Goal: Information Seeking & Learning: Learn about a topic

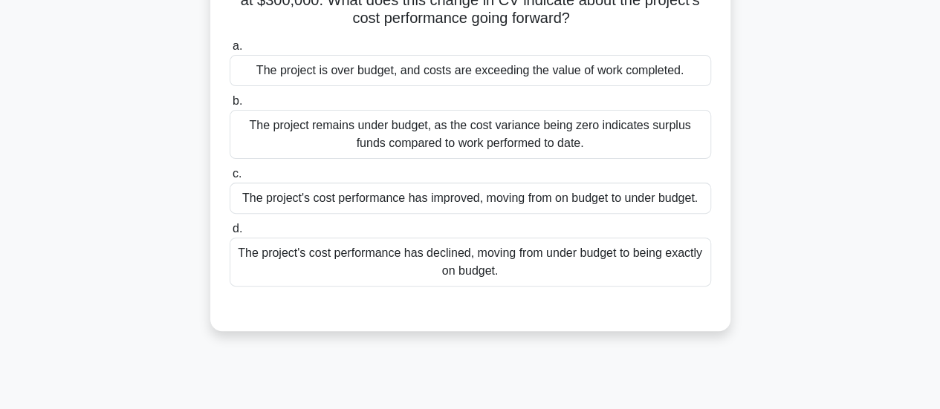
scroll to position [223, 0]
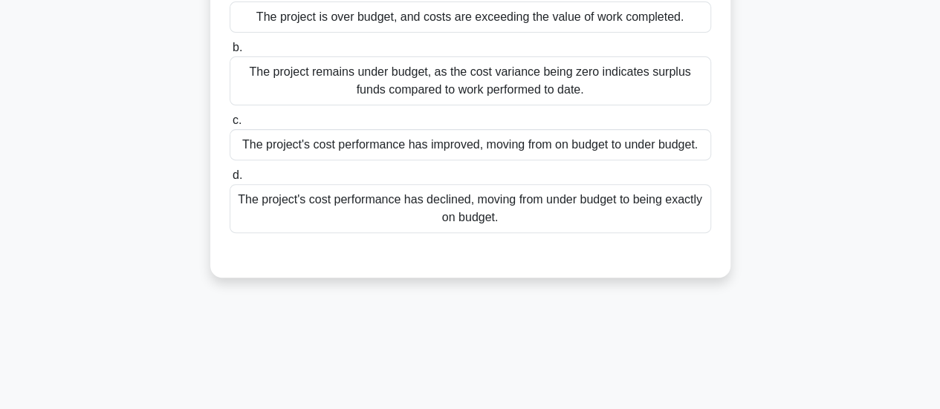
click at [527, 152] on div "The project's cost performance has improved, moving from on budget to under bud…" at bounding box center [470, 144] width 481 height 31
click at [230, 126] on input "c. The project's cost performance has improved, moving from on budget to under …" at bounding box center [230, 121] width 0 height 10
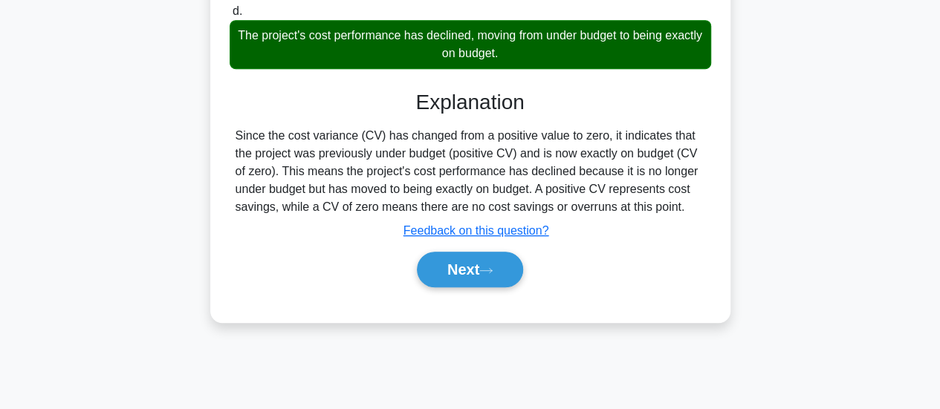
scroll to position [393, 0]
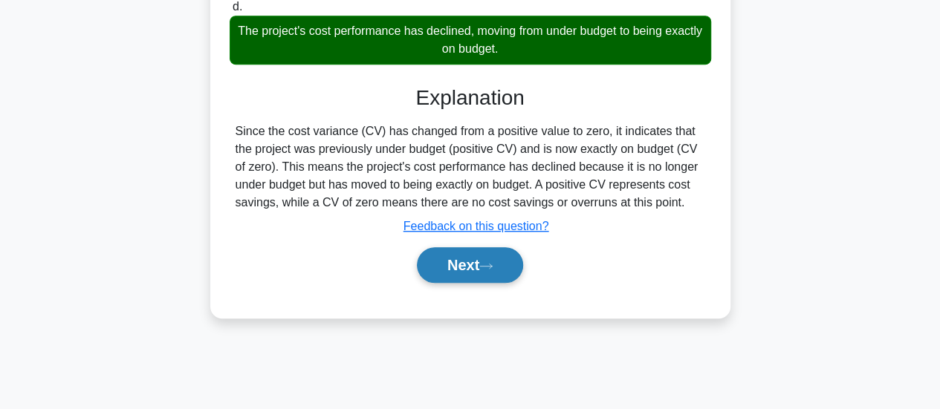
click at [482, 283] on button "Next" at bounding box center [470, 265] width 106 height 36
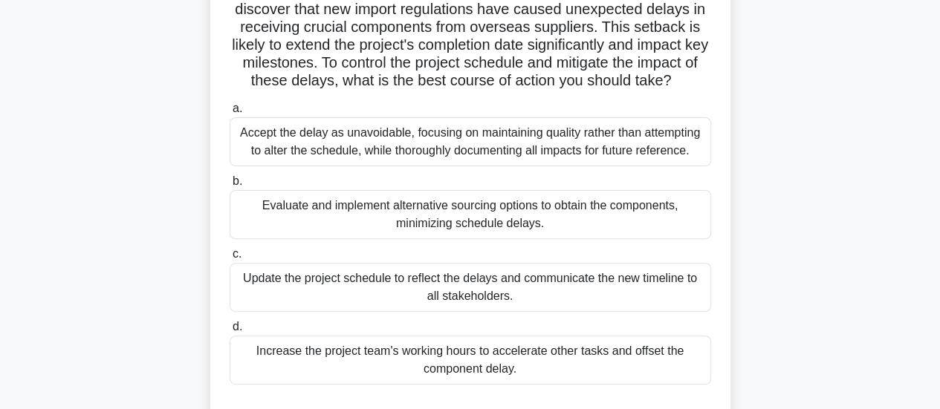
scroll to position [149, 0]
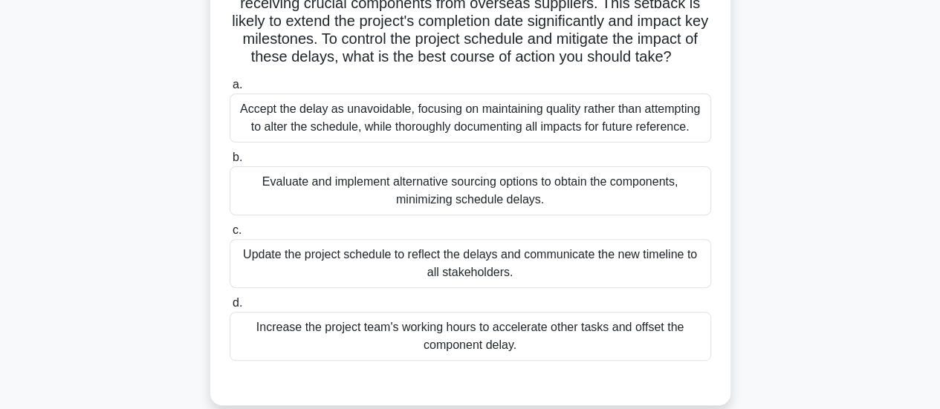
click at [507, 265] on div "Update the project schedule to reflect the delays and communicate the new timel…" at bounding box center [470, 263] width 481 height 49
click at [230, 235] on input "c. Update the project schedule to reflect the delays and communicate the new ti…" at bounding box center [230, 231] width 0 height 10
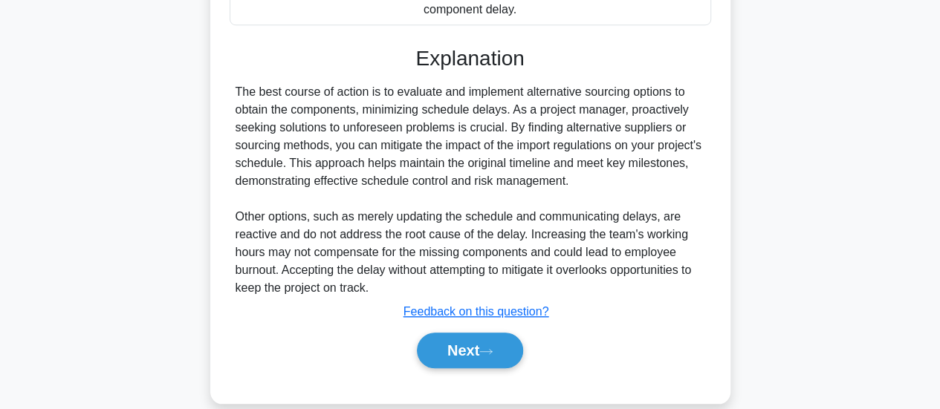
scroll to position [507, 0]
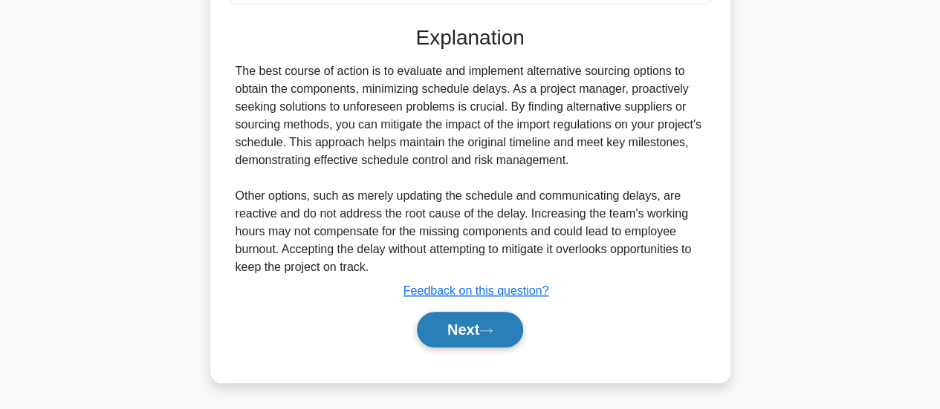
click at [468, 329] on button "Next" at bounding box center [470, 330] width 106 height 36
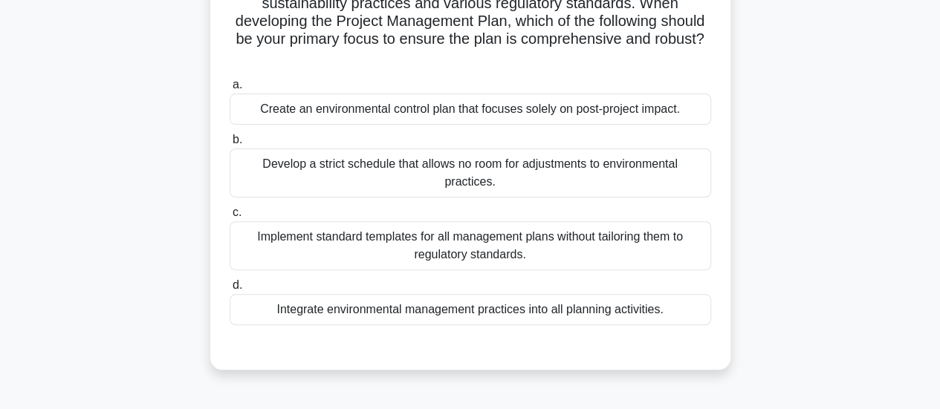
scroll to position [223, 0]
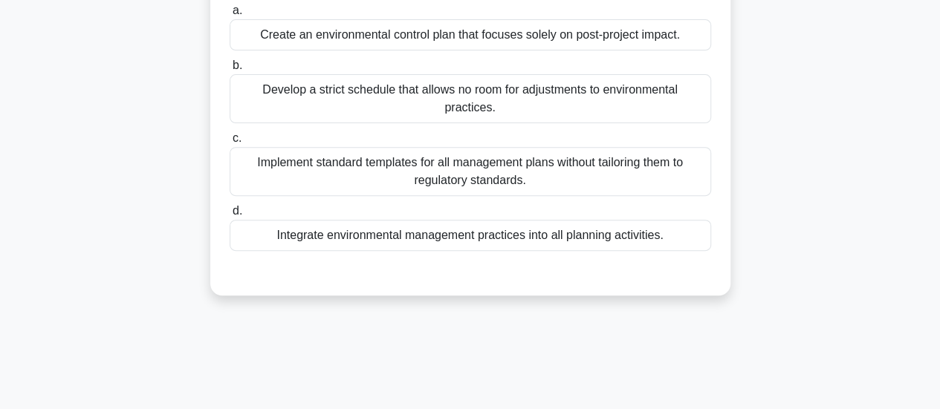
click at [579, 239] on div "Integrate environmental management practices into all planning activities." at bounding box center [470, 235] width 481 height 31
click at [230, 216] on input "d. Integrate environmental management practices into all planning activities." at bounding box center [230, 212] width 0 height 10
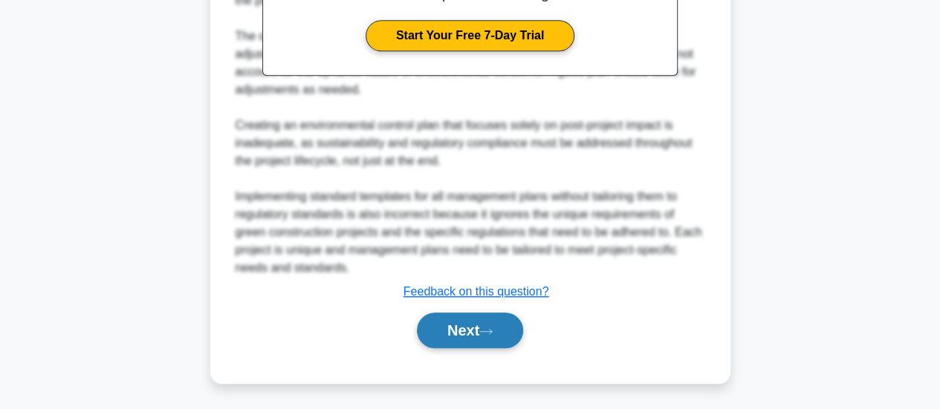
click at [482, 325] on button "Next" at bounding box center [470, 331] width 106 height 36
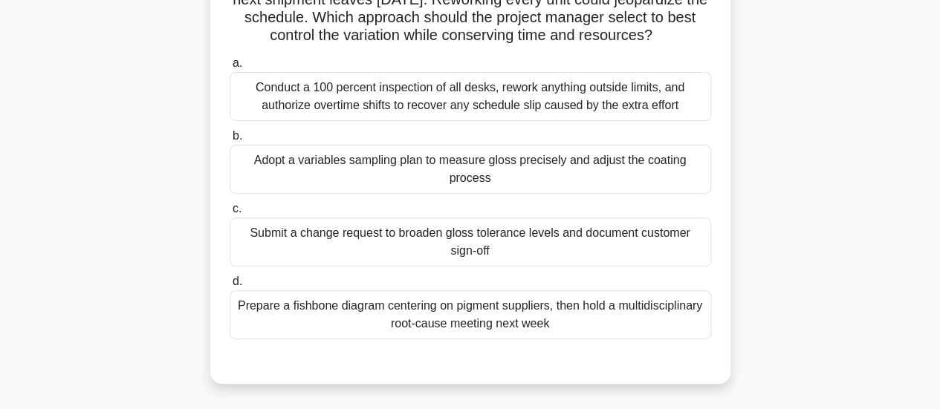
scroll to position [96, 0]
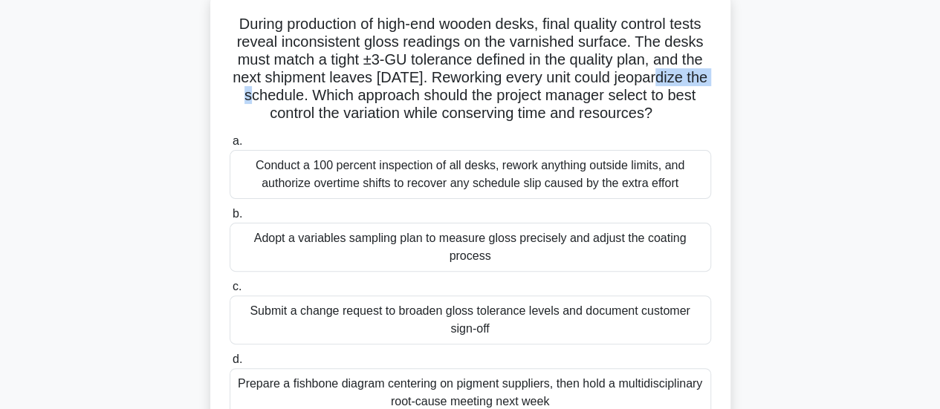
drag, startPoint x: 307, startPoint y: 96, endPoint x: 176, endPoint y: 92, distance: 130.8
click at [176, 92] on div "During production of high-end wooden desks, final quality control tests reveal …" at bounding box center [470, 235] width 847 height 489
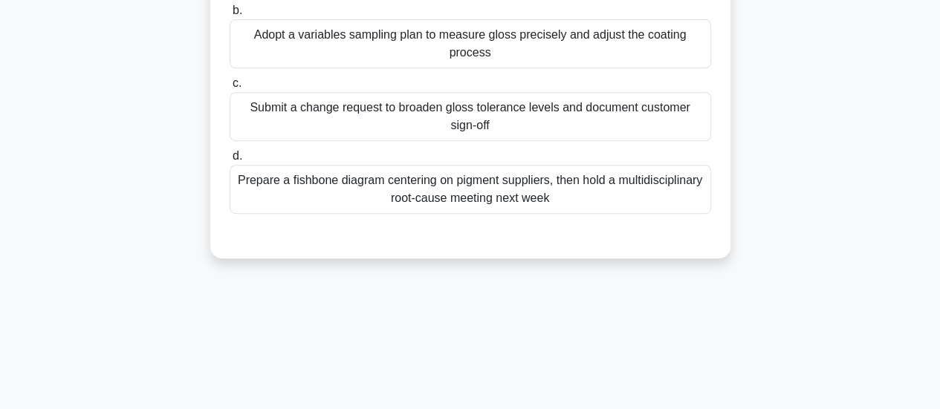
scroll to position [319, 0]
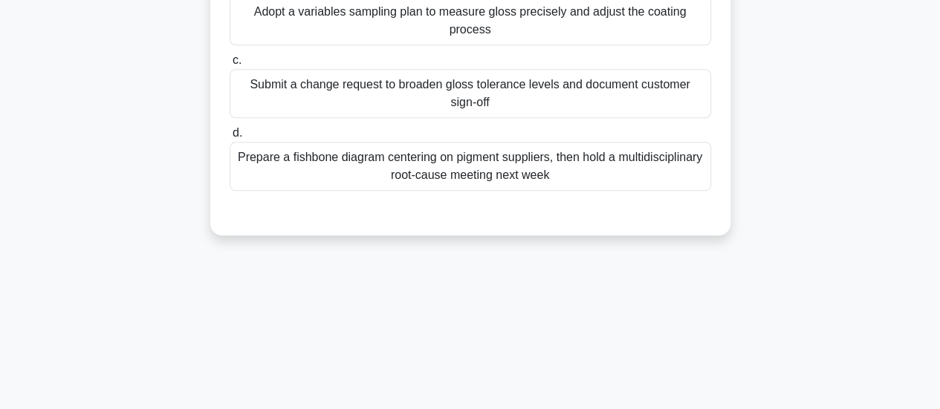
click at [539, 189] on div "Prepare a fishbone diagram centering on pigment suppliers, then hold a multidis…" at bounding box center [470, 166] width 481 height 49
click at [230, 138] on input "d. Prepare a fishbone diagram centering on pigment suppliers, then hold a multi…" at bounding box center [230, 134] width 0 height 10
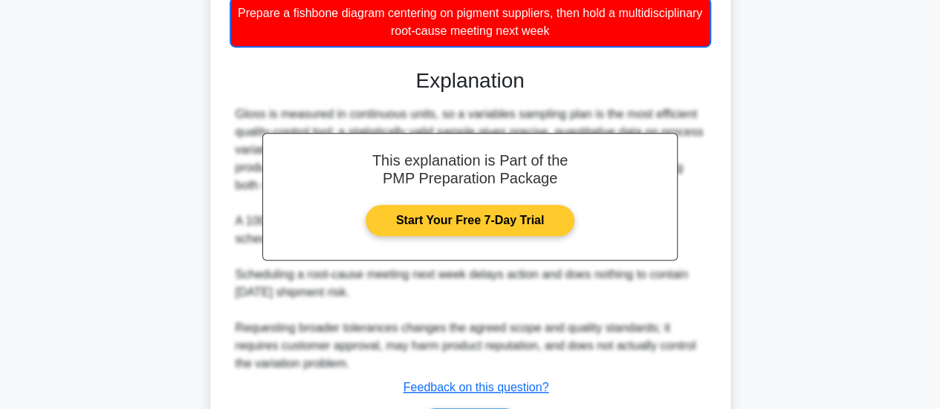
scroll to position [578, 0]
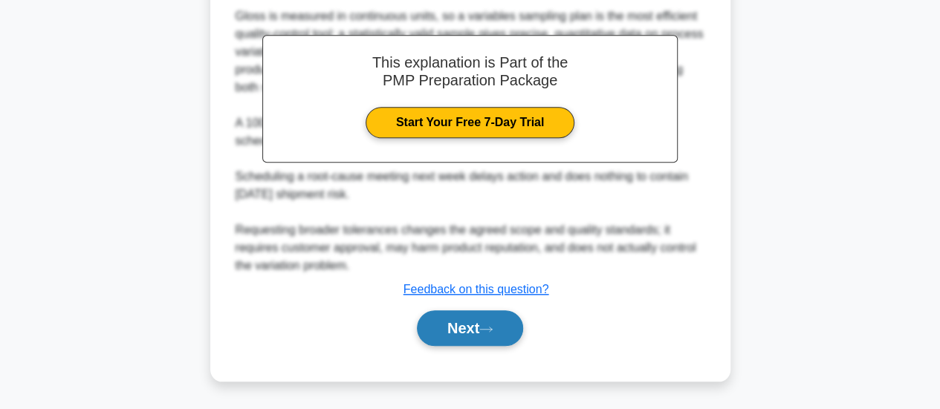
click at [501, 329] on button "Next" at bounding box center [470, 329] width 106 height 36
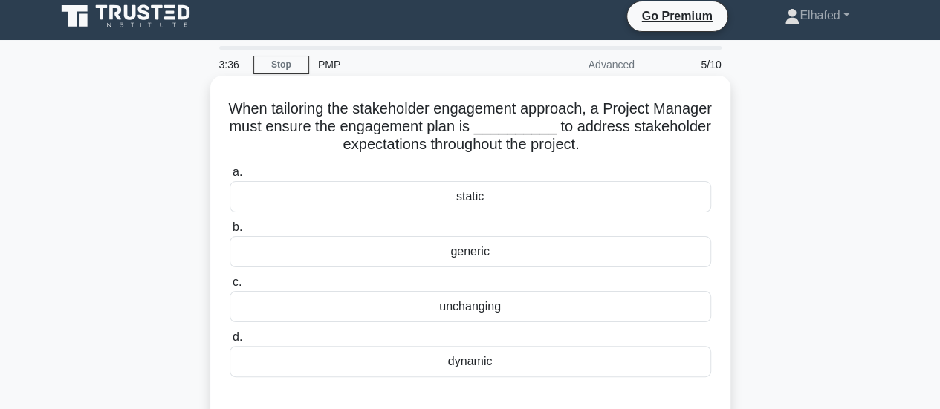
scroll to position [0, 0]
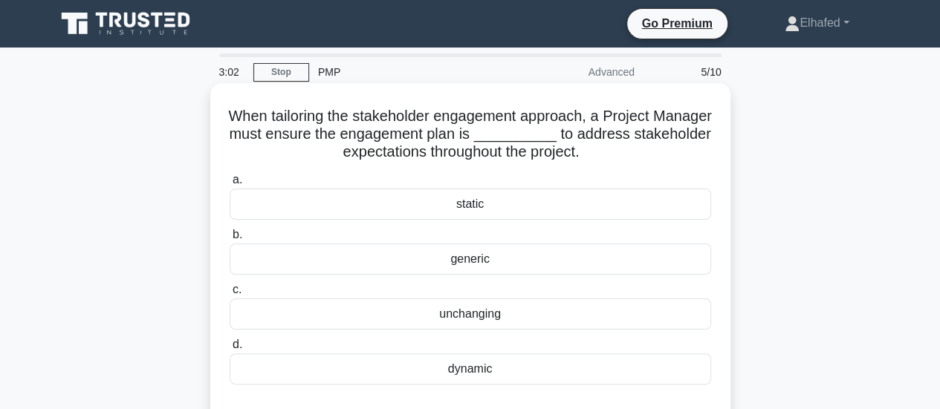
click at [481, 374] on div "dynamic" at bounding box center [470, 369] width 481 height 31
click at [230, 350] on input "d. dynamic" at bounding box center [230, 345] width 0 height 10
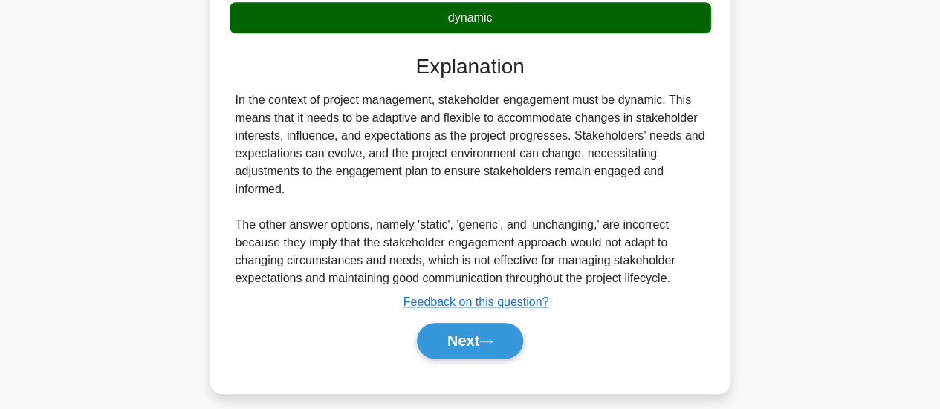
scroll to position [393, 0]
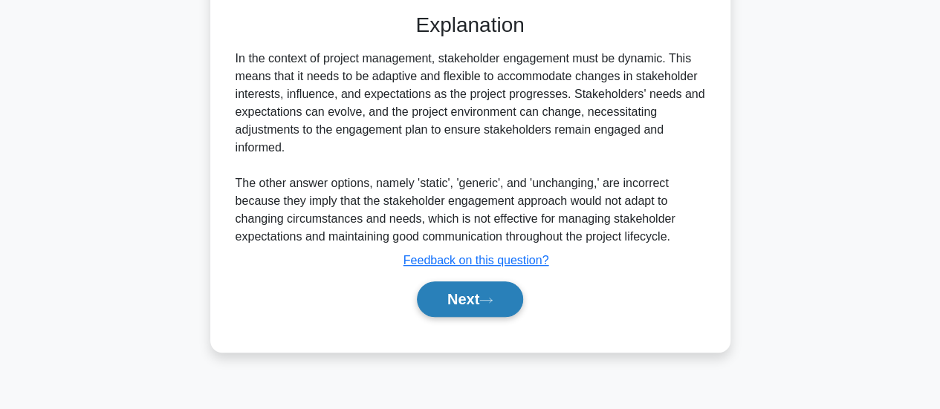
click at [468, 293] on button "Next" at bounding box center [470, 300] width 106 height 36
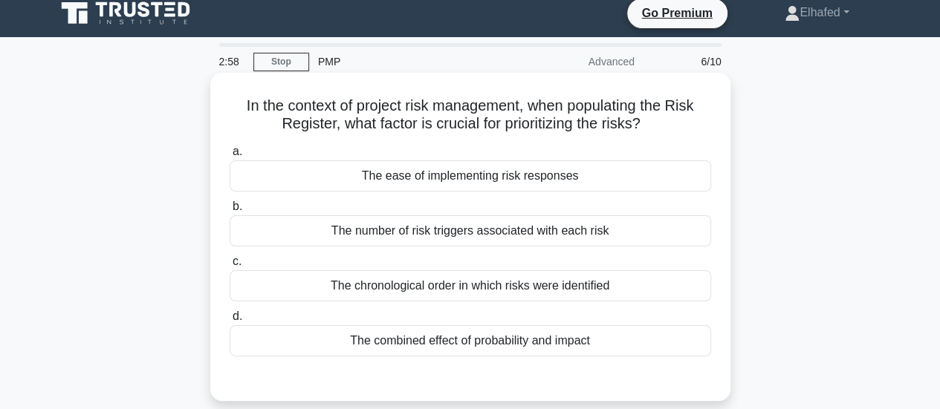
scroll to position [0, 0]
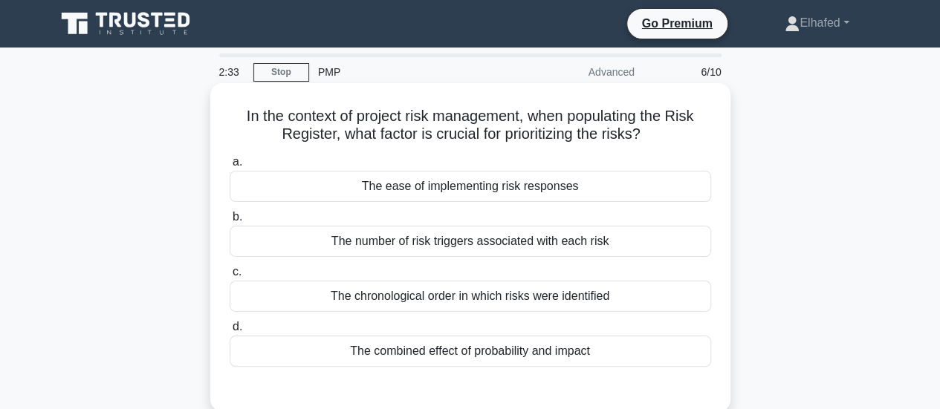
click at [519, 354] on div "The combined effect of probability and impact" at bounding box center [470, 351] width 481 height 31
click at [230, 332] on input "d. The combined effect of probability and impact" at bounding box center [230, 327] width 0 height 10
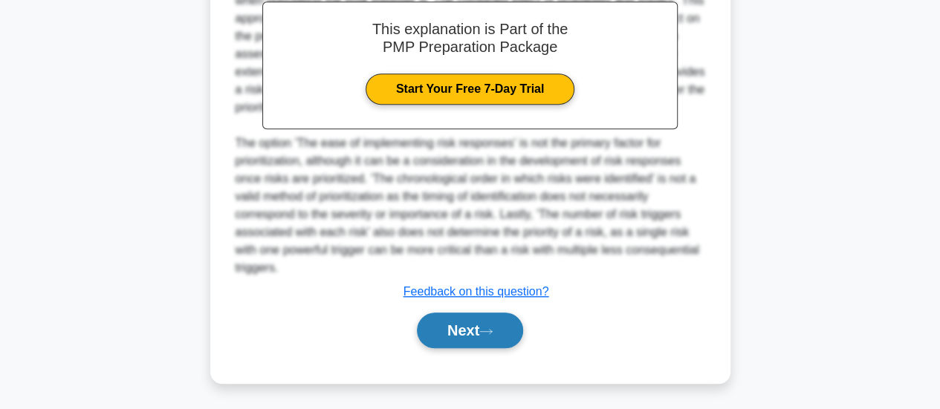
click at [497, 320] on button "Next" at bounding box center [470, 331] width 106 height 36
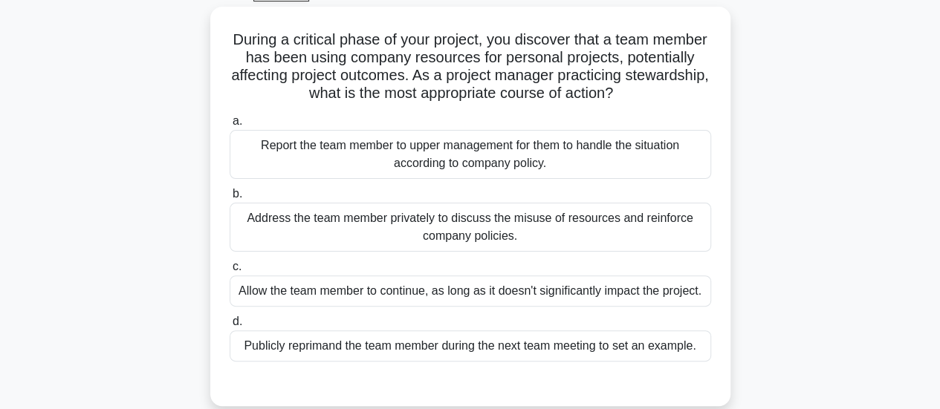
scroll to position [22, 0]
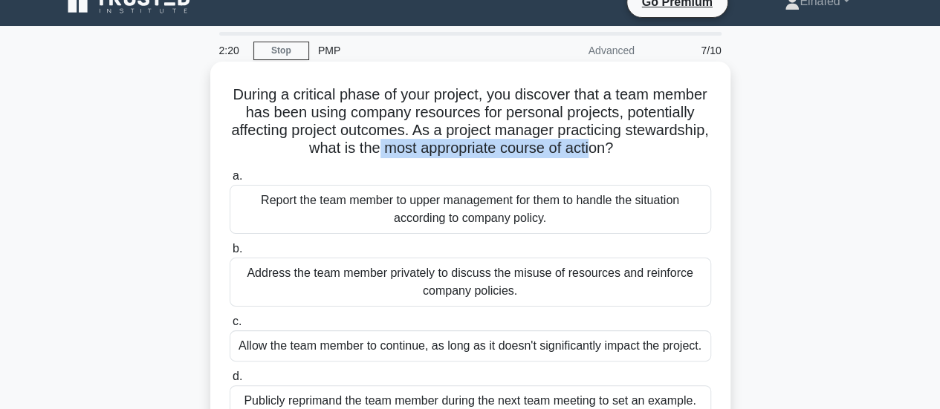
drag, startPoint x: 421, startPoint y: 146, endPoint x: 636, endPoint y: 148, distance: 214.7
click at [636, 148] on h5 "During a critical phase of your project, you discover that a team member has be…" at bounding box center [470, 121] width 484 height 73
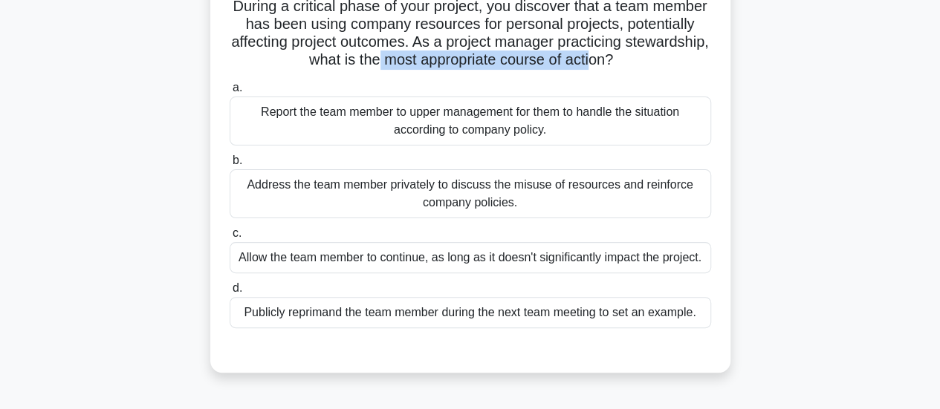
scroll to position [170, 0]
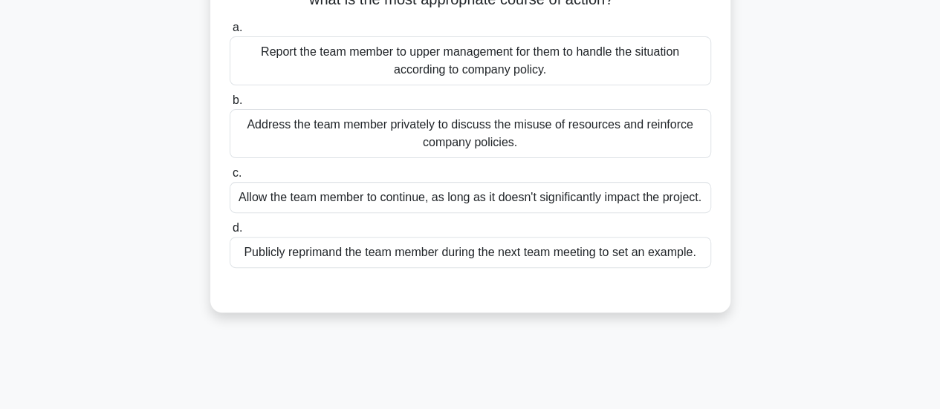
click at [493, 67] on div "Report the team member to upper management for them to handle the situation acc…" at bounding box center [470, 60] width 481 height 49
click at [230, 33] on input "a. Report the team member to upper management for them to handle the situation …" at bounding box center [230, 28] width 0 height 10
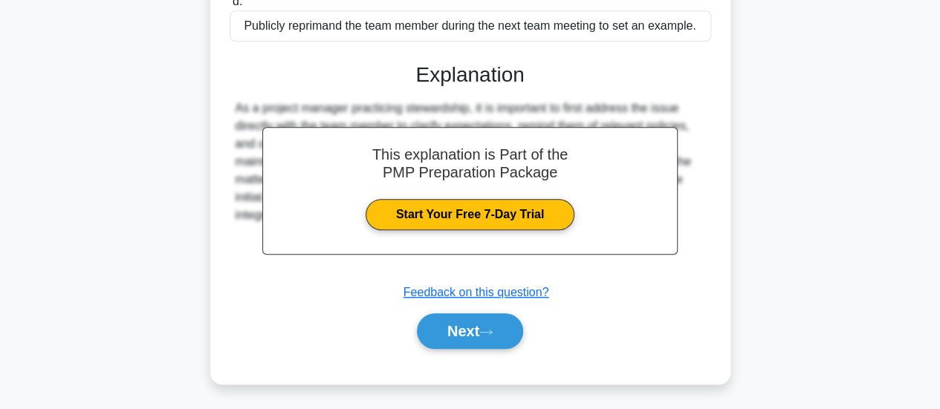
scroll to position [400, 0]
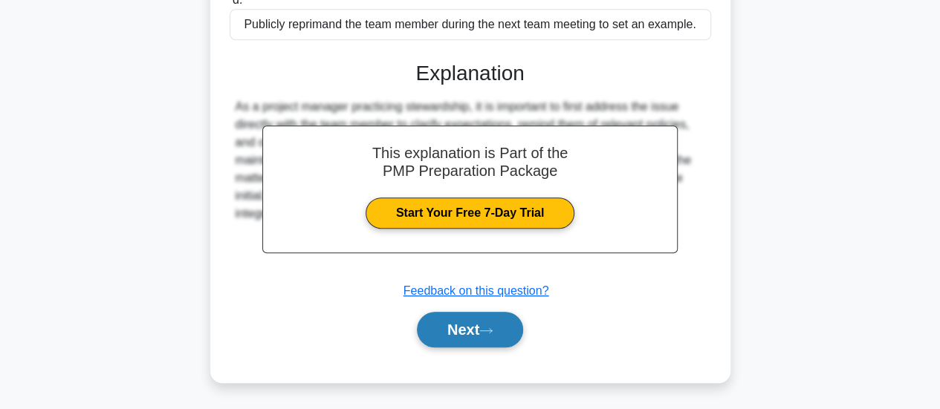
click at [493, 334] on icon at bounding box center [485, 331] width 13 height 8
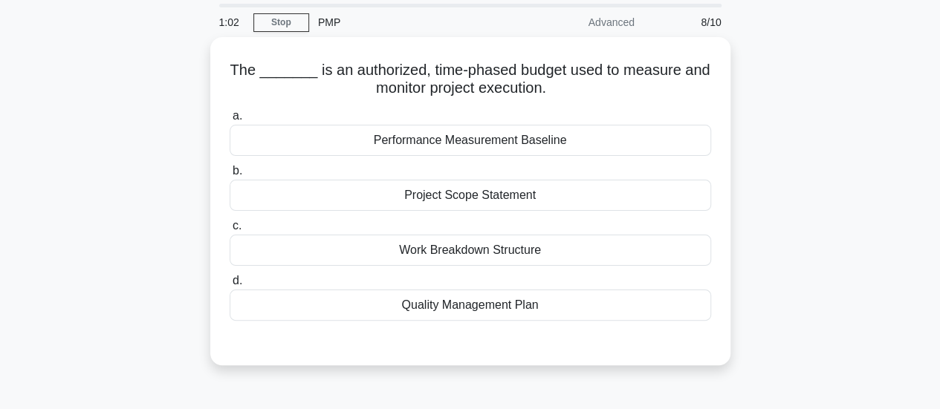
scroll to position [22, 0]
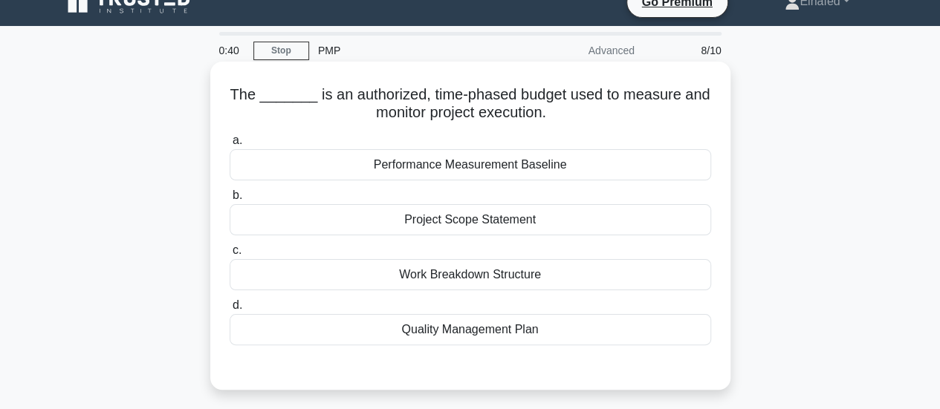
click at [464, 335] on div "Quality Management Plan" at bounding box center [470, 329] width 481 height 31
click at [230, 311] on input "d. Quality Management Plan" at bounding box center [230, 306] width 0 height 10
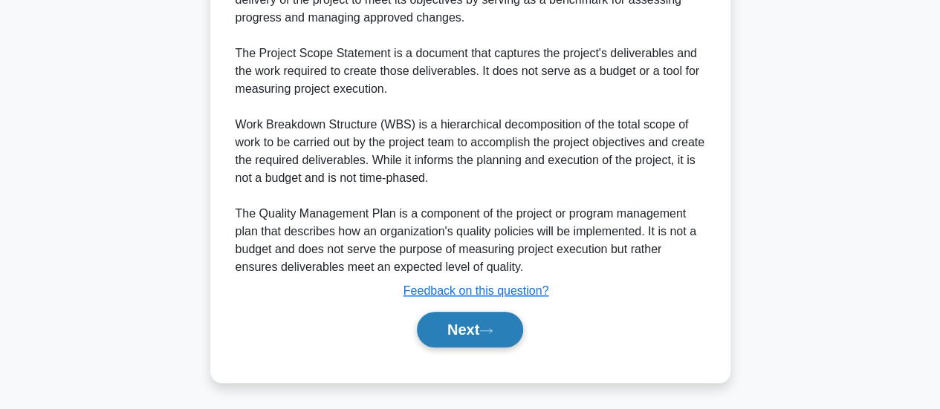
click at [514, 332] on button "Next" at bounding box center [470, 330] width 106 height 36
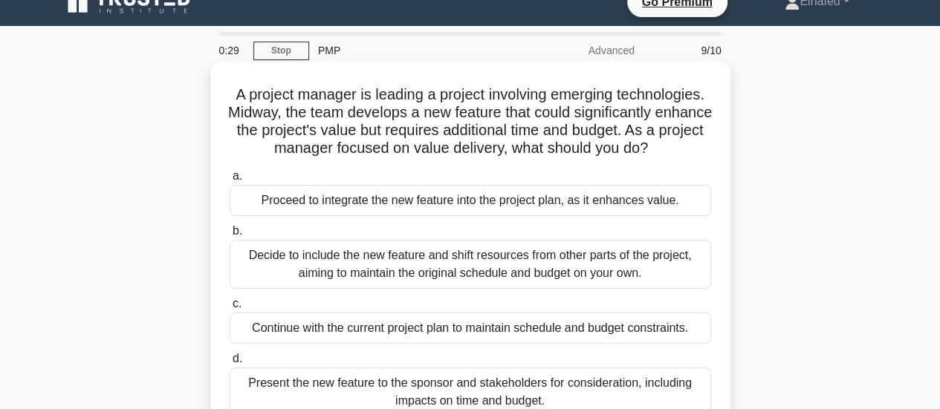
scroll to position [96, 0]
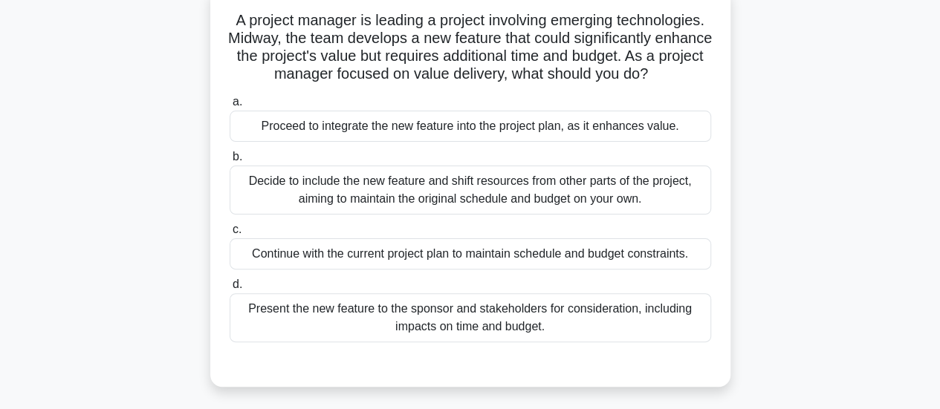
click at [576, 270] on div "Continue with the current project plan to maintain schedule and budget constrai…" at bounding box center [470, 253] width 481 height 31
click at [230, 235] on input "c. Continue with the current project plan to maintain schedule and budget const…" at bounding box center [230, 230] width 0 height 10
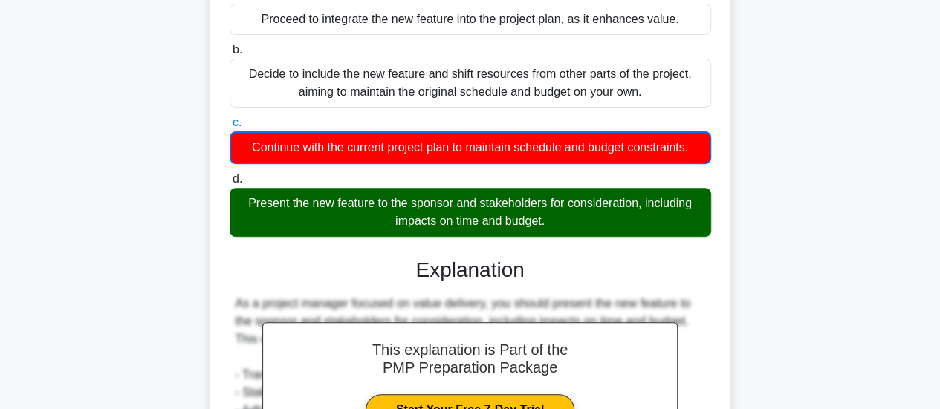
scroll to position [244, 0]
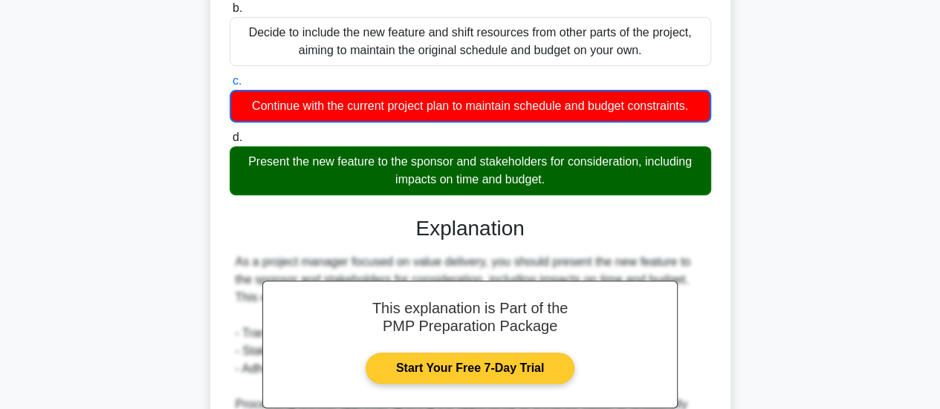
click at [495, 384] on link "Start Your Free 7-Day Trial" at bounding box center [470, 368] width 209 height 31
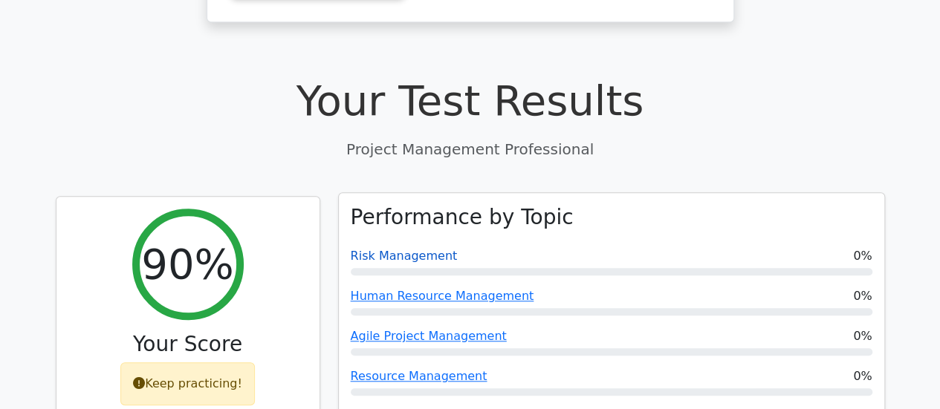
scroll to position [520, 0]
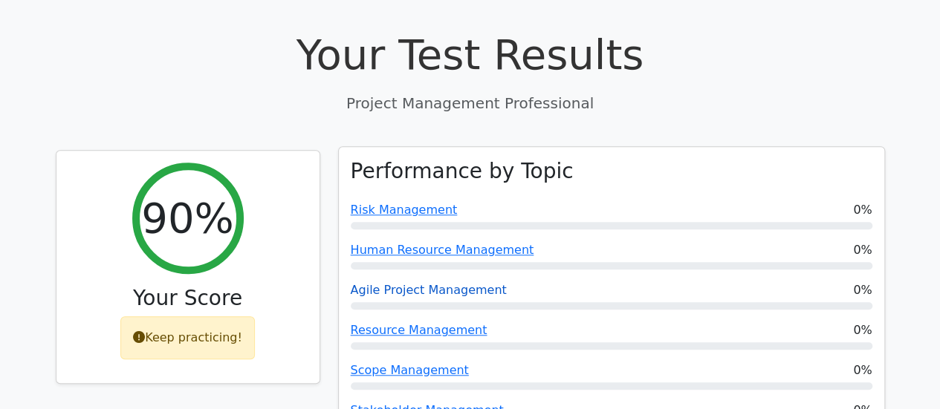
click at [423, 283] on link "Agile Project Management" at bounding box center [429, 290] width 156 height 14
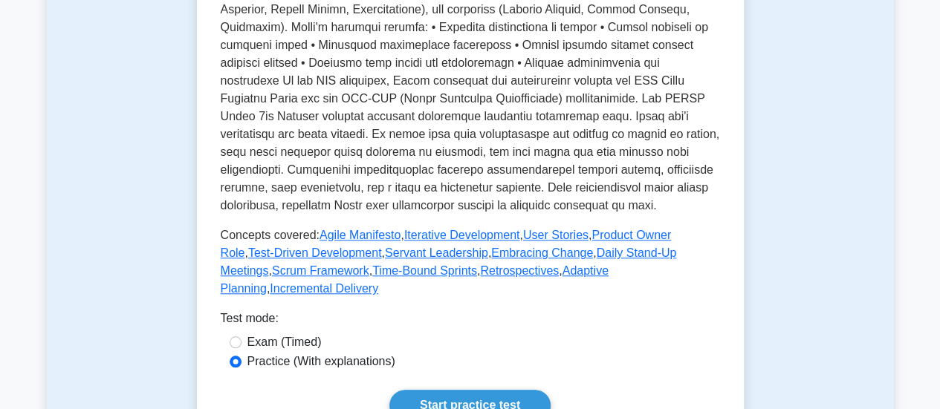
scroll to position [743, 0]
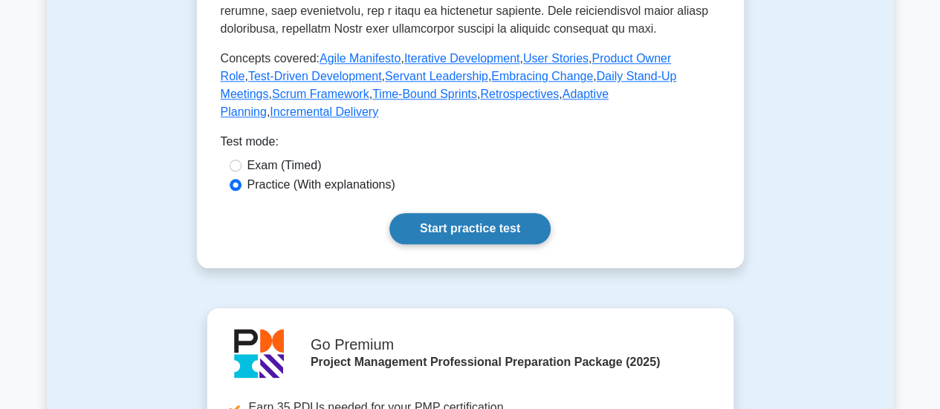
click at [508, 213] on link "Start practice test" at bounding box center [469, 228] width 161 height 31
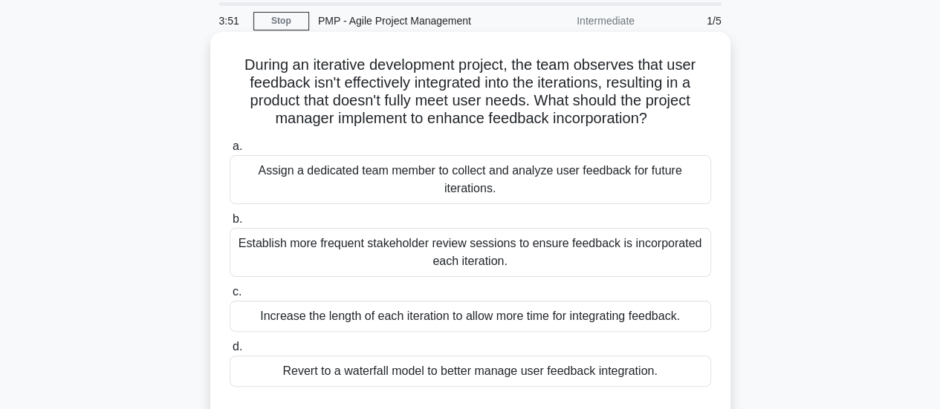
scroll to position [74, 0]
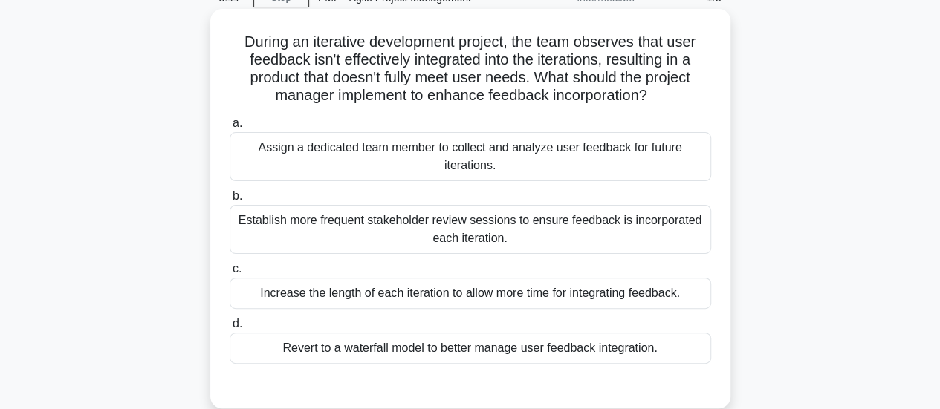
click at [486, 240] on div "Establish more frequent stakeholder review sessions to ensure feedback is incor…" at bounding box center [470, 229] width 481 height 49
click at [230, 201] on input "b. Establish more frequent stakeholder review sessions to ensure feedback is in…" at bounding box center [230, 197] width 0 height 10
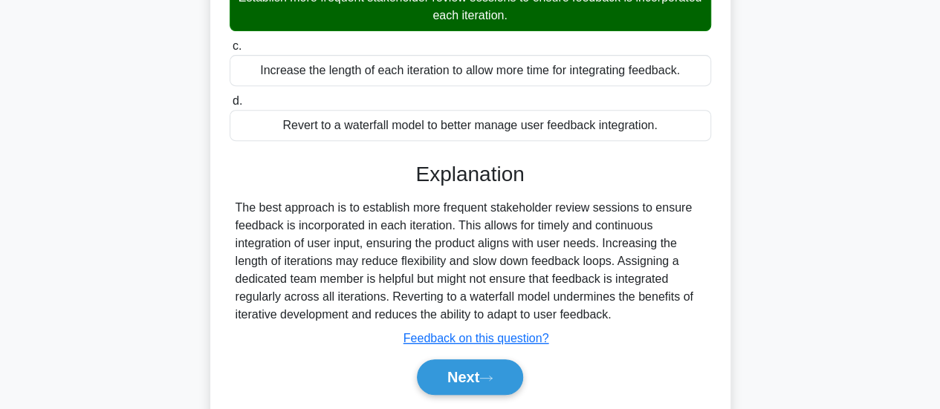
scroll to position [393, 0]
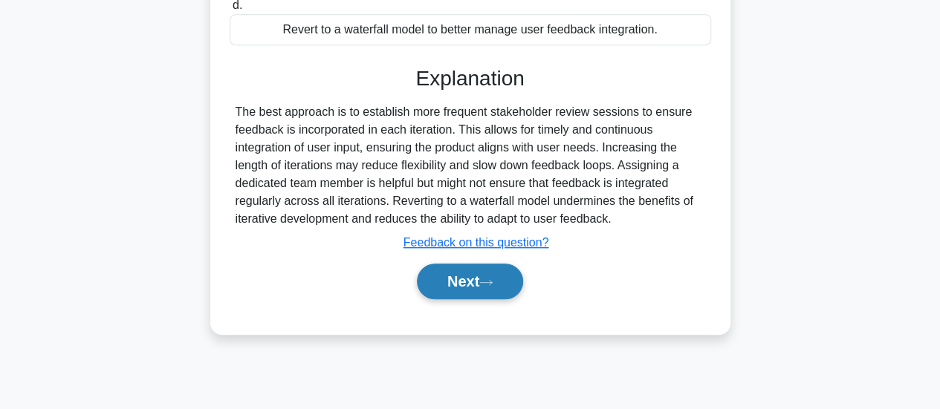
click at [492, 282] on icon at bounding box center [485, 283] width 13 height 8
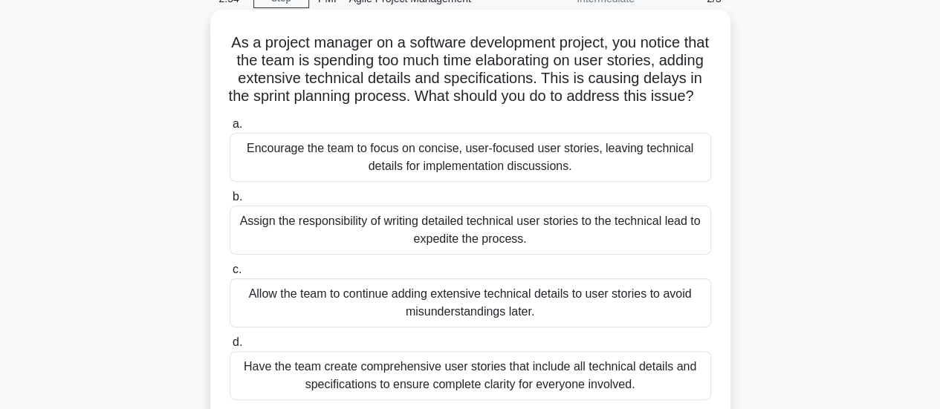
scroll to position [96, 0]
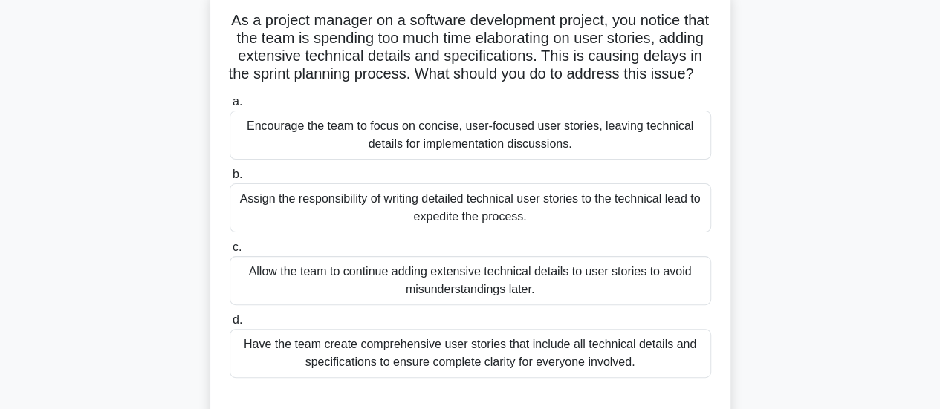
click at [529, 158] on div "Encourage the team to focus on concise, user-focused user stories, leaving tech…" at bounding box center [470, 135] width 481 height 49
click at [230, 107] on input "a. Encourage the team to focus on concise, user-focused user stories, leaving t…" at bounding box center [230, 102] width 0 height 10
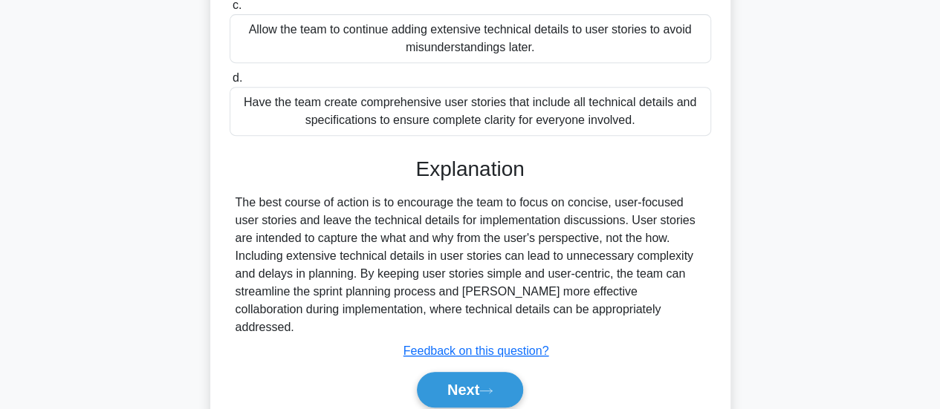
scroll to position [397, 0]
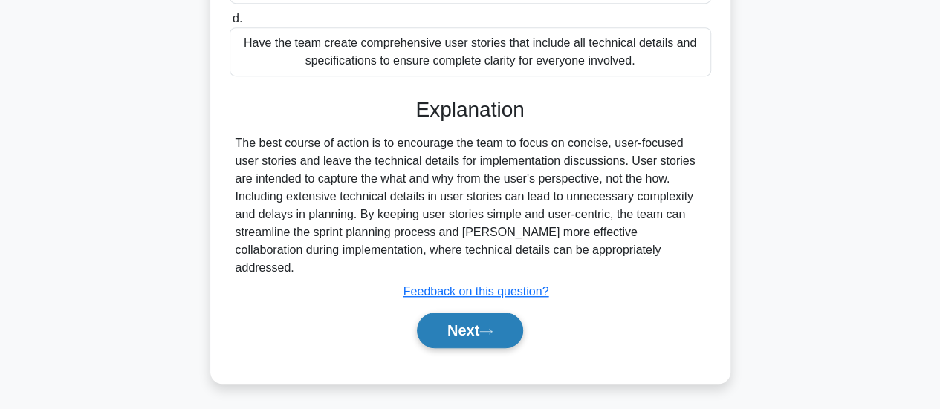
click at [461, 327] on button "Next" at bounding box center [470, 331] width 106 height 36
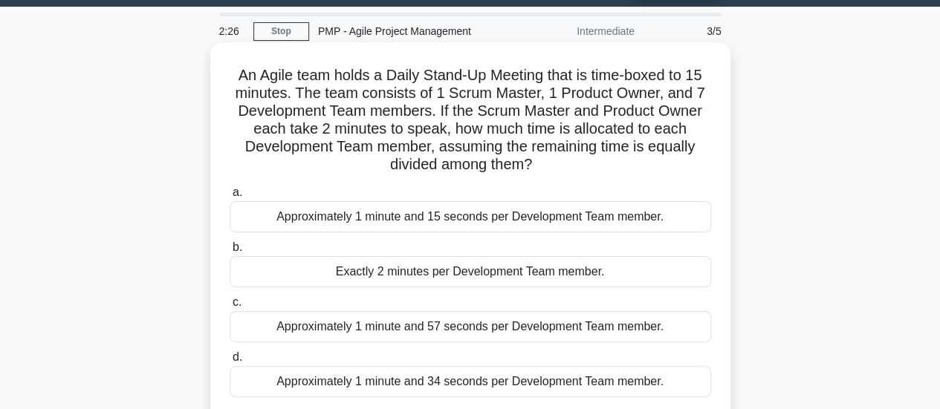
scroll to position [74, 0]
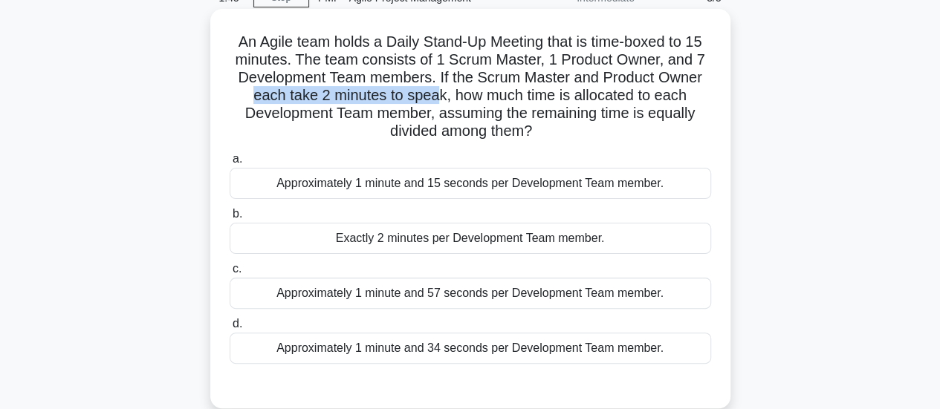
drag, startPoint x: 244, startPoint y: 99, endPoint x: 436, endPoint y: 94, distance: 192.5
click at [436, 94] on h5 "An Agile team holds a Daily Stand-Up Meeting that is time-boxed to 15 minutes. …" at bounding box center [470, 87] width 484 height 108
click at [361, 293] on div "Approximately 1 minute and 57 seconds per Development Team member." at bounding box center [470, 293] width 481 height 31
click at [230, 274] on input "c. Approximately 1 minute and 57 seconds per Development Team member." at bounding box center [230, 269] width 0 height 10
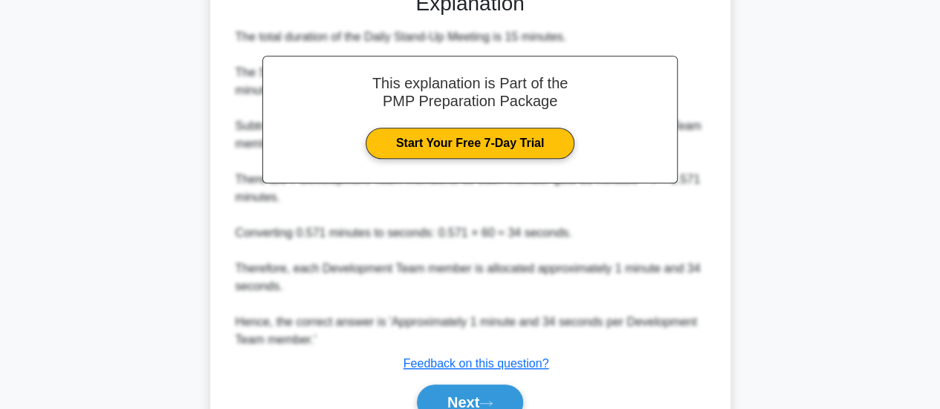
scroll to position [542, 0]
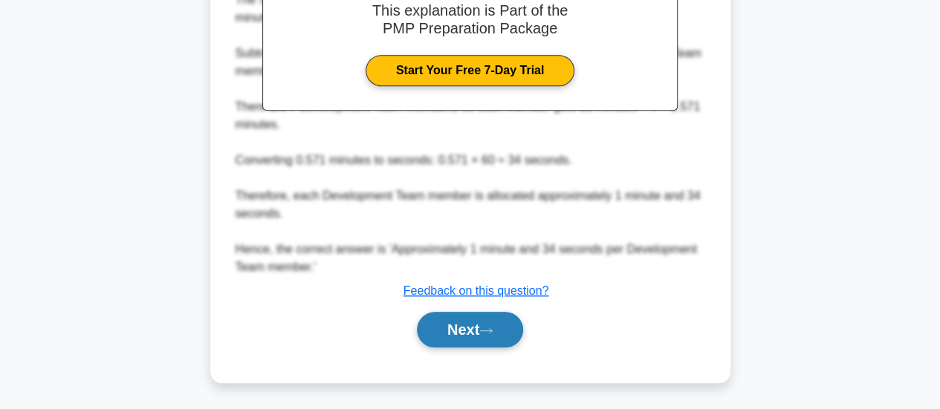
click at [472, 334] on button "Next" at bounding box center [470, 330] width 106 height 36
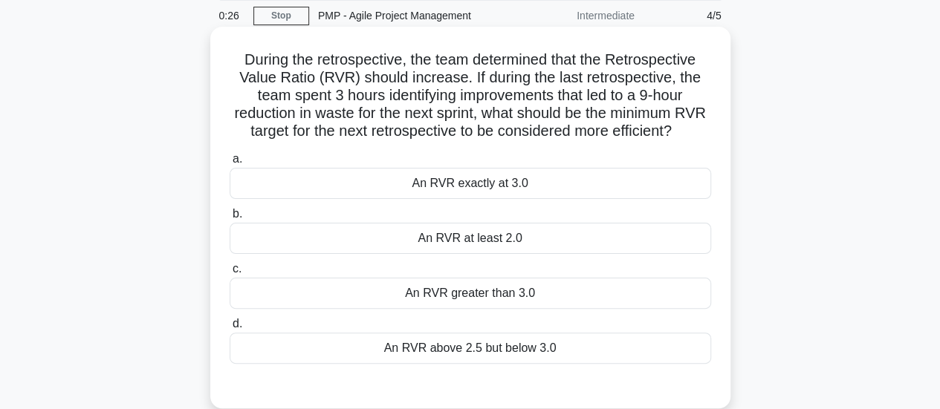
scroll to position [170, 0]
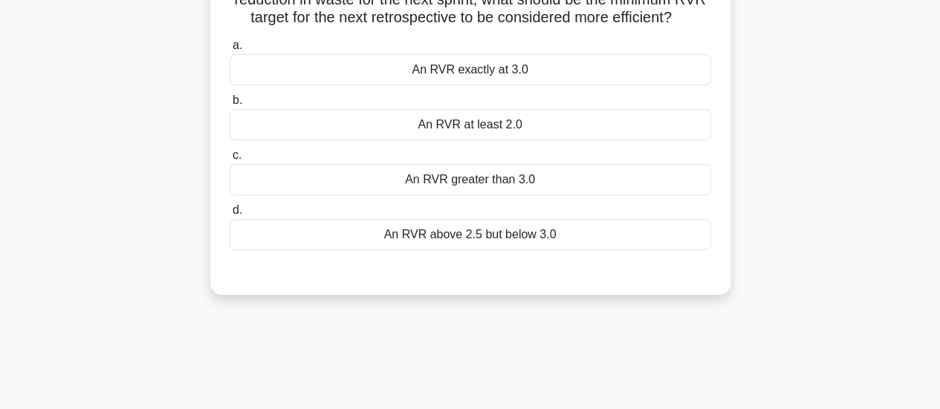
click at [504, 140] on div "An RVR at least 2.0" at bounding box center [470, 124] width 481 height 31
click at [230, 105] on input "b. An RVR at least 2.0" at bounding box center [230, 101] width 0 height 10
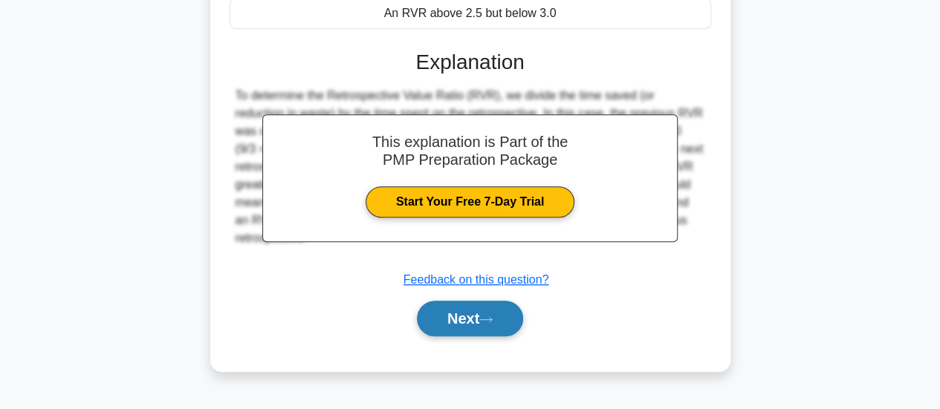
click at [467, 337] on button "Next" at bounding box center [470, 319] width 106 height 36
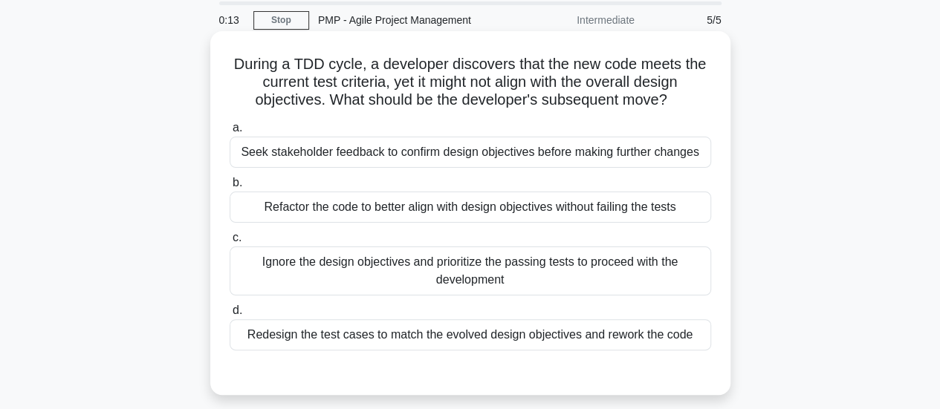
scroll to position [74, 0]
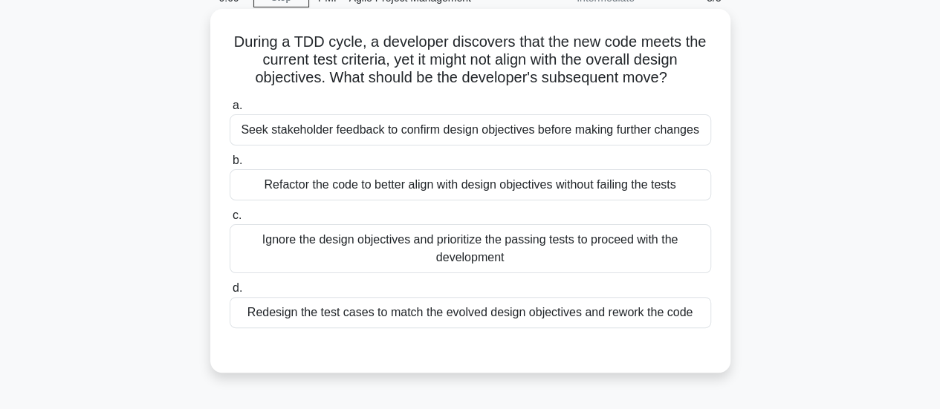
click at [498, 136] on div "Seek stakeholder feedback to confirm design objectives before making further ch…" at bounding box center [470, 129] width 481 height 31
click at [230, 111] on input "a. Seek stakeholder feedback to confirm design objectives before making further…" at bounding box center [230, 106] width 0 height 10
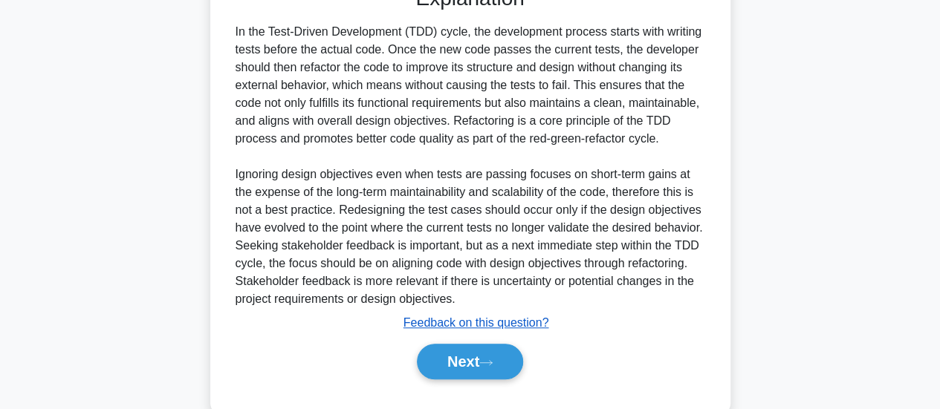
scroll to position [489, 0]
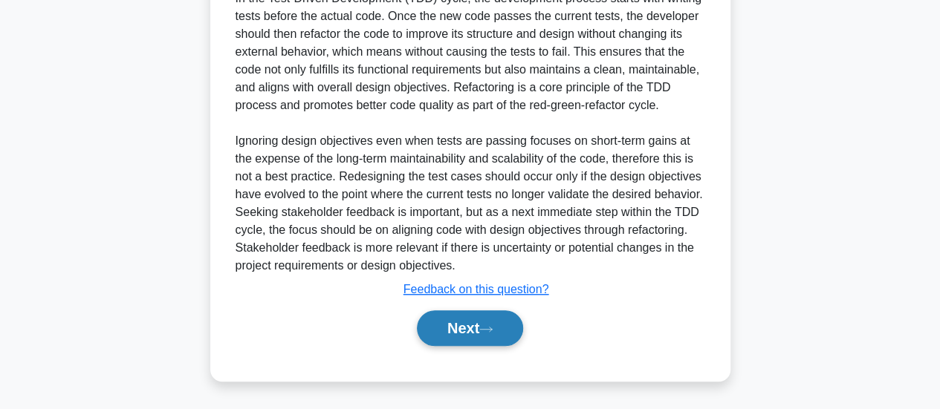
click at [469, 331] on button "Next" at bounding box center [470, 329] width 106 height 36
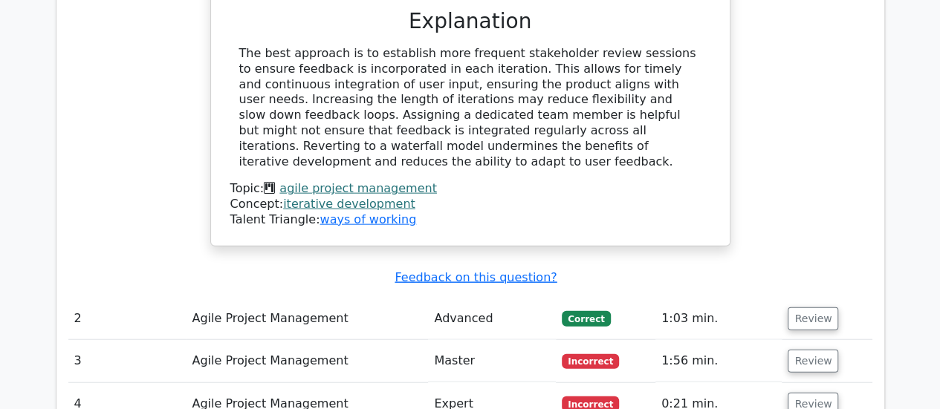
scroll to position [1634, 0]
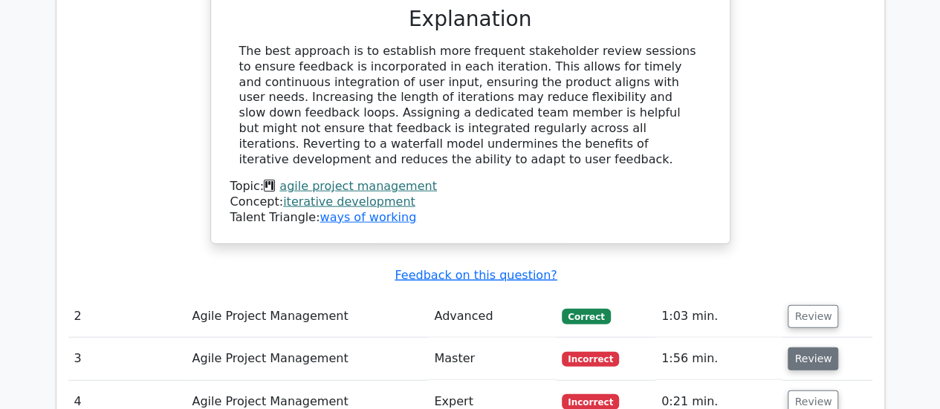
click at [814, 348] on button "Review" at bounding box center [812, 359] width 51 height 23
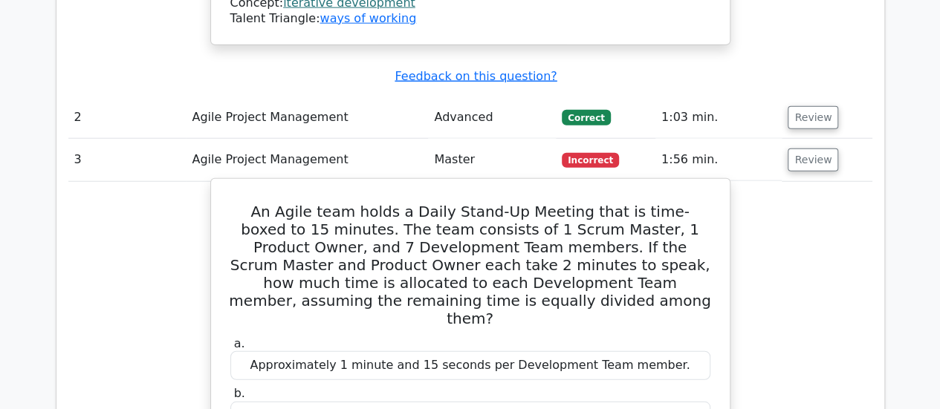
scroll to position [1857, 0]
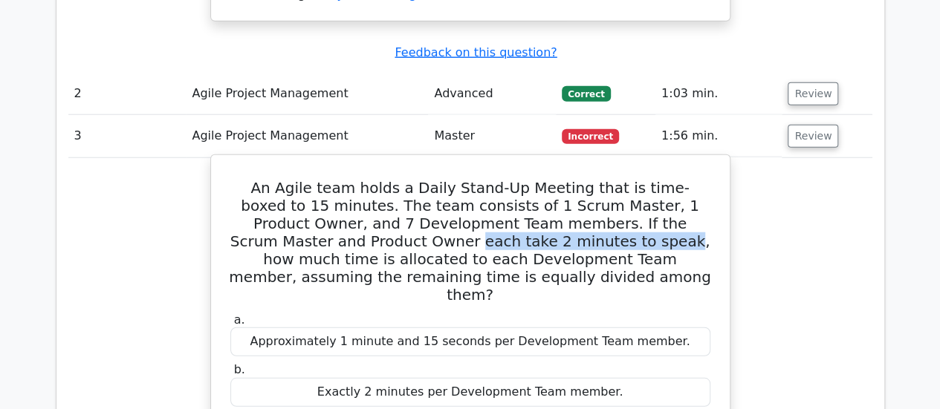
drag, startPoint x: 251, startPoint y: 114, endPoint x: 444, endPoint y: 111, distance: 193.2
click at [444, 179] on h5 "An Agile team holds a Daily Stand-Up Meeting that is time-boxed to 15 minutes. …" at bounding box center [470, 241] width 483 height 125
copy h5 "each take 2 minutes to speak"
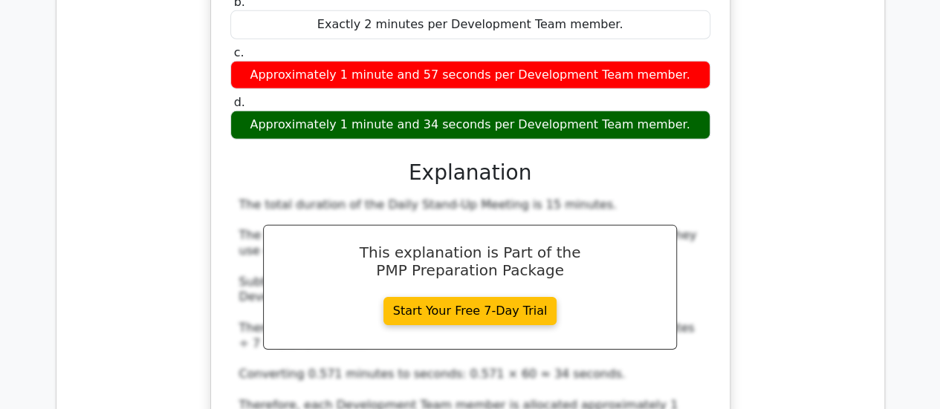
scroll to position [2526, 0]
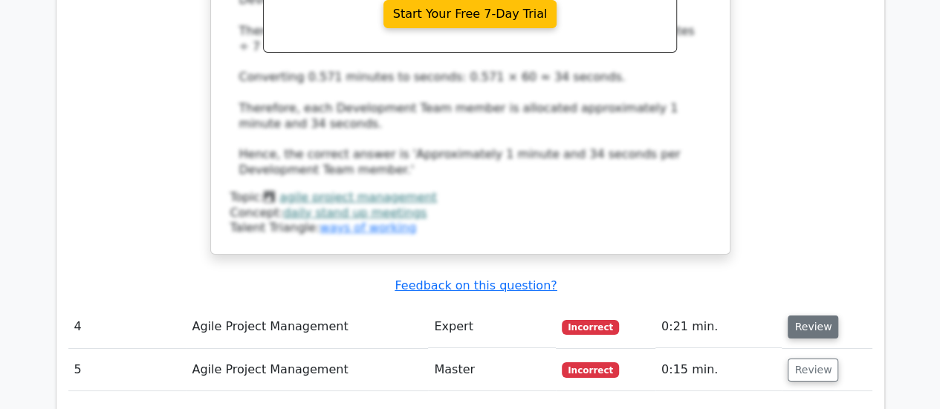
click at [811, 316] on button "Review" at bounding box center [812, 327] width 51 height 23
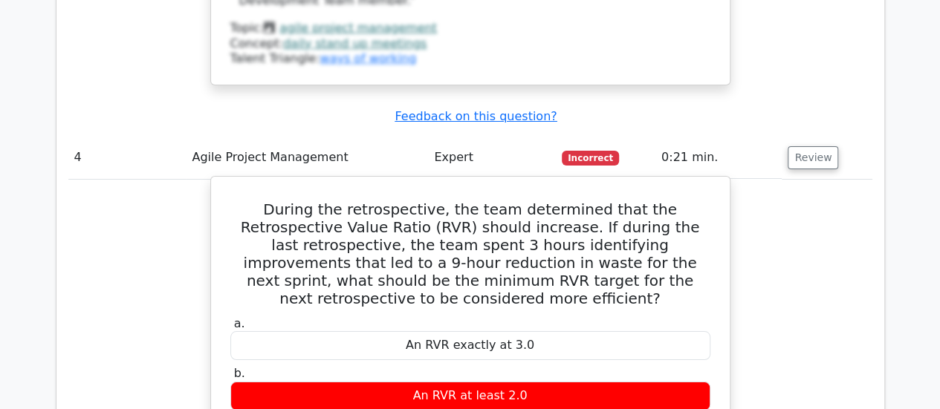
scroll to position [2674, 0]
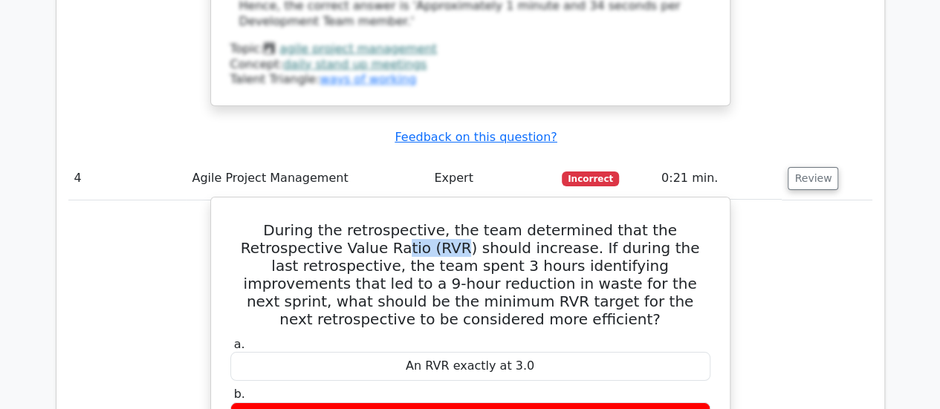
drag, startPoint x: 308, startPoint y: 102, endPoint x: 346, endPoint y: 100, distance: 38.7
click at [346, 221] on h5 "During the retrospective, the team determined that the Retrospective Value Rati…" at bounding box center [470, 274] width 483 height 107
click at [329, 221] on h5 "During the retrospective, the team determined that the Retrospective Value Rati…" at bounding box center [470, 274] width 483 height 107
drag, startPoint x: 331, startPoint y: 124, endPoint x: 423, endPoint y: 120, distance: 92.9
click at [423, 221] on h5 "During the retrospective, the team determined that the Retrospective Value Rati…" at bounding box center [470, 274] width 483 height 107
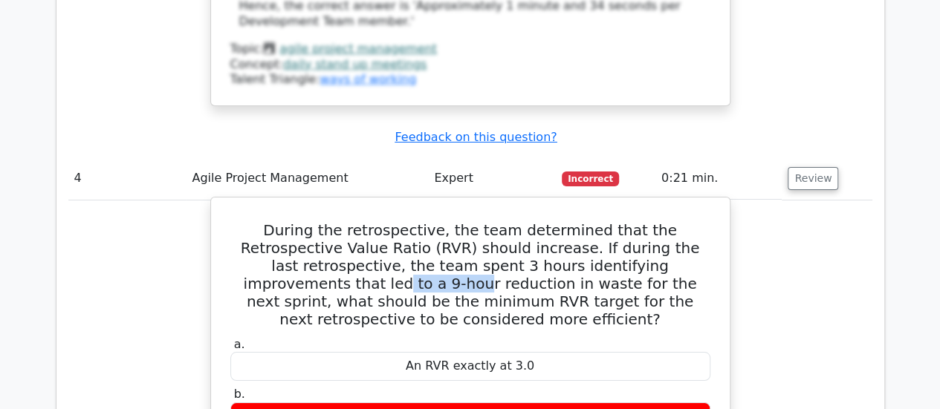
drag, startPoint x: 611, startPoint y: 125, endPoint x: 684, endPoint y: 123, distance: 73.6
click at [684, 221] on h5 "During the retrospective, the team determined that the Retrospective Value Rati…" at bounding box center [470, 274] width 483 height 107
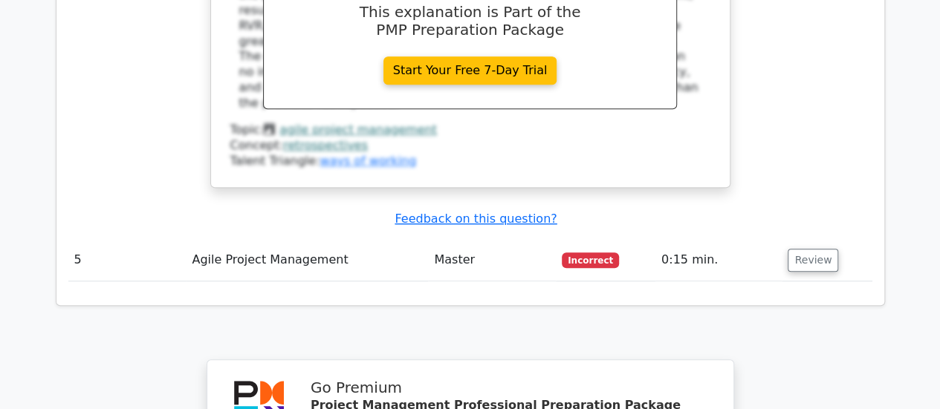
scroll to position [3166, 0]
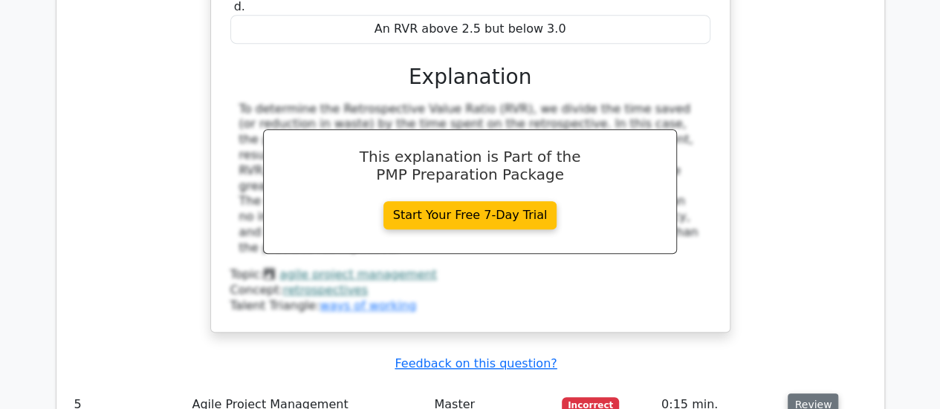
click at [823, 394] on button "Review" at bounding box center [812, 405] width 51 height 23
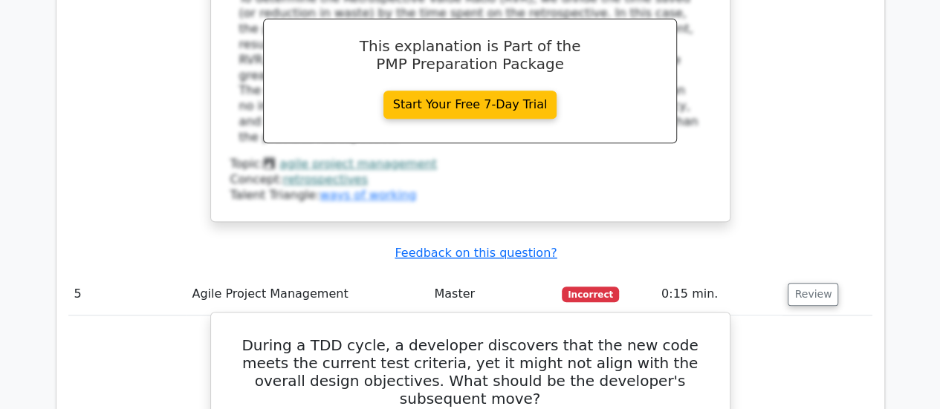
scroll to position [3315, 0]
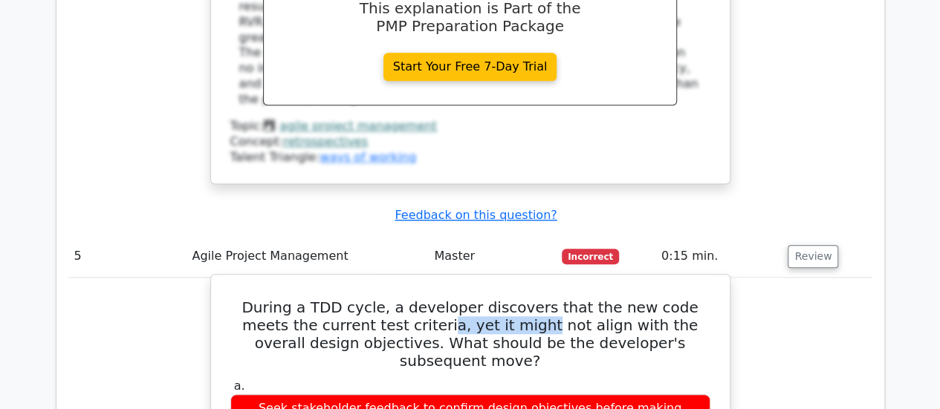
drag, startPoint x: 376, startPoint y: 154, endPoint x: 465, endPoint y: 152, distance: 89.2
click at [465, 299] on h5 "During a TDD cycle, a developer discovers that the new code meets the current t…" at bounding box center [470, 334] width 483 height 71
click at [385, 299] on h5 "During a TDD cycle, a developer discovers that the new code meets the current t…" at bounding box center [470, 334] width 483 height 71
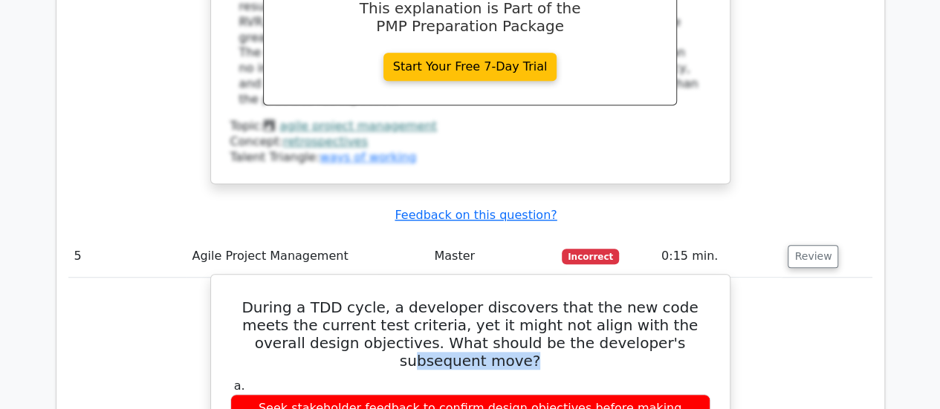
drag, startPoint x: 569, startPoint y: 166, endPoint x: 679, endPoint y: 172, distance: 110.1
click at [679, 299] on h5 "During a TDD cycle, a developer discovers that the new code meets the current t…" at bounding box center [470, 334] width 483 height 71
click at [448, 299] on h5 "During a TDD cycle, a developer discovers that the new code meets the current t…" at bounding box center [470, 334] width 483 height 71
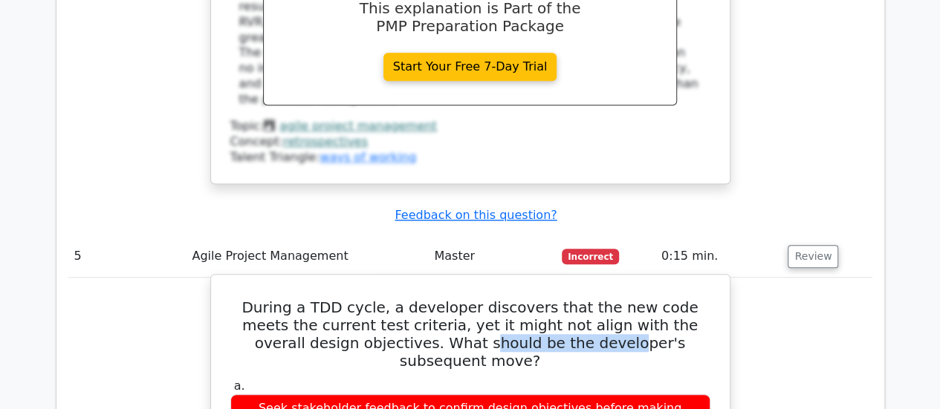
drag, startPoint x: 379, startPoint y: 173, endPoint x: 522, endPoint y: 173, distance: 142.6
click at [522, 299] on h5 "During a TDD cycle, a developer discovers that the new code meets the current t…" at bounding box center [470, 334] width 483 height 71
click at [413, 299] on h5 "During a TDD cycle, a developer discovers that the new code meets the current t…" at bounding box center [470, 334] width 483 height 71
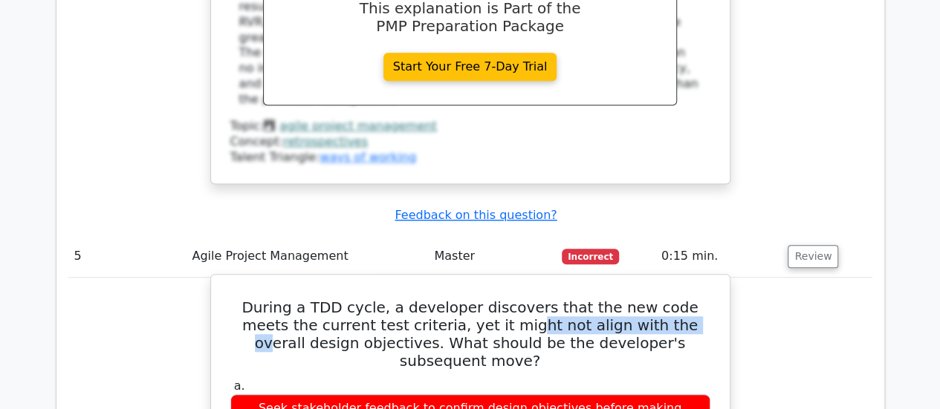
drag, startPoint x: 455, startPoint y: 155, endPoint x: 607, endPoint y: 154, distance: 152.3
click at [607, 299] on h5 "During a TDD cycle, a developer discovers that the new code meets the current t…" at bounding box center [470, 334] width 483 height 71
click at [530, 299] on h5 "During a TDD cycle, a developer discovers that the new code meets the current t…" at bounding box center [470, 334] width 483 height 71
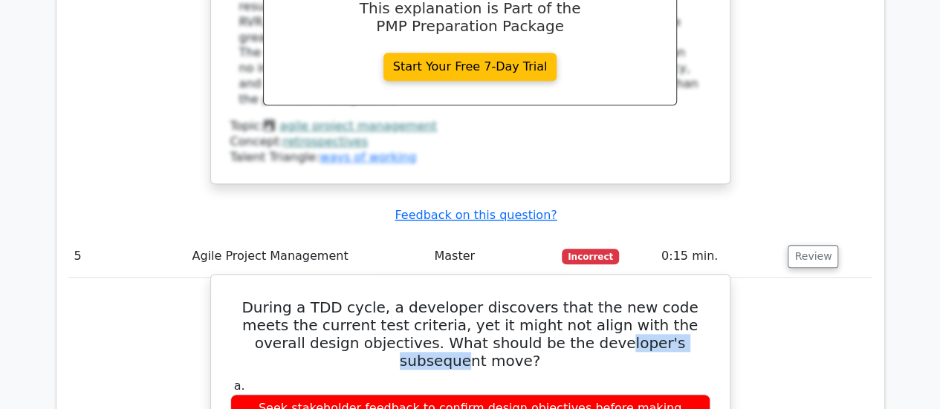
drag, startPoint x: 506, startPoint y: 172, endPoint x: 619, endPoint y: 170, distance: 112.9
click at [619, 299] on h5 "During a TDD cycle, a developer discovers that the new code meets the current t…" at bounding box center [470, 334] width 483 height 71
click at [537, 299] on h5 "During a TDD cycle, a developer discovers that the new code meets the current t…" at bounding box center [470, 334] width 483 height 71
drag, startPoint x: 254, startPoint y: 281, endPoint x: 683, endPoint y: 281, distance: 429.4
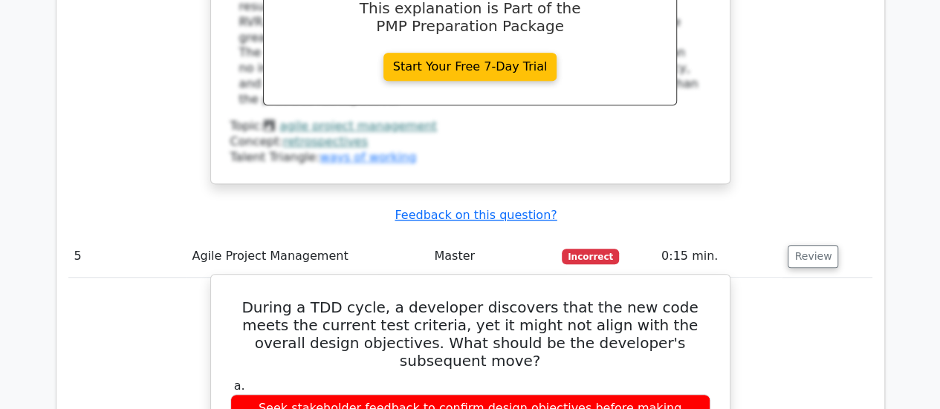
copy div "Refactor the code to better align with design objectives without failing the te…"
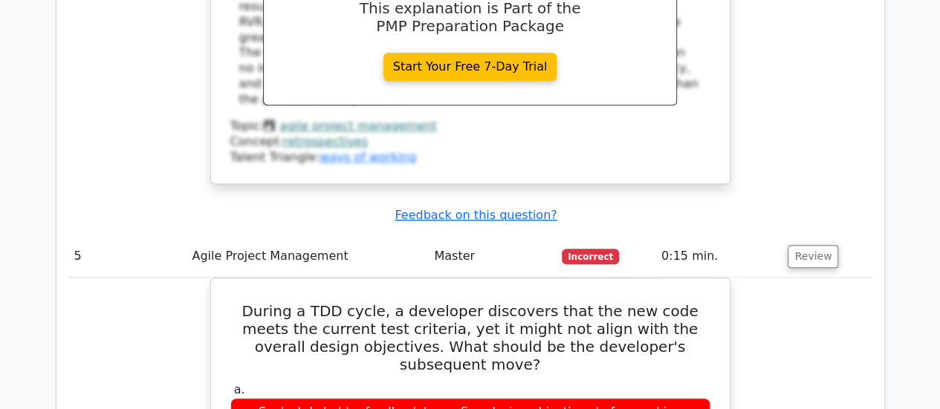
drag, startPoint x: 767, startPoint y: 99, endPoint x: 514, endPoint y: 91, distance: 252.7
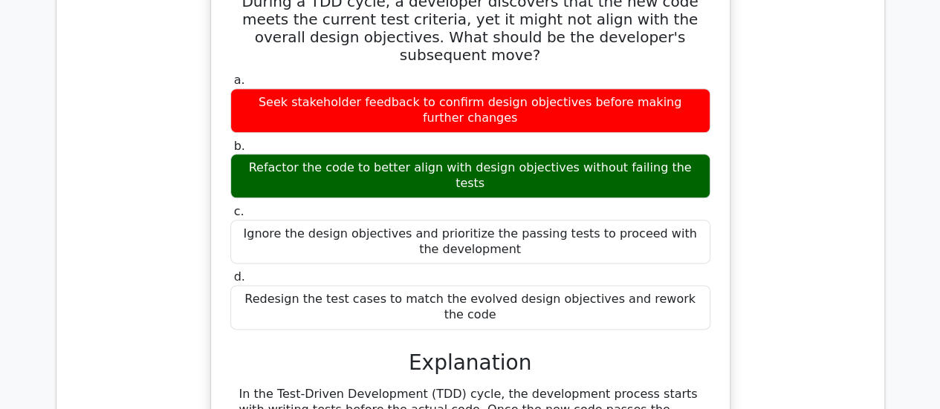
scroll to position [3686, 0]
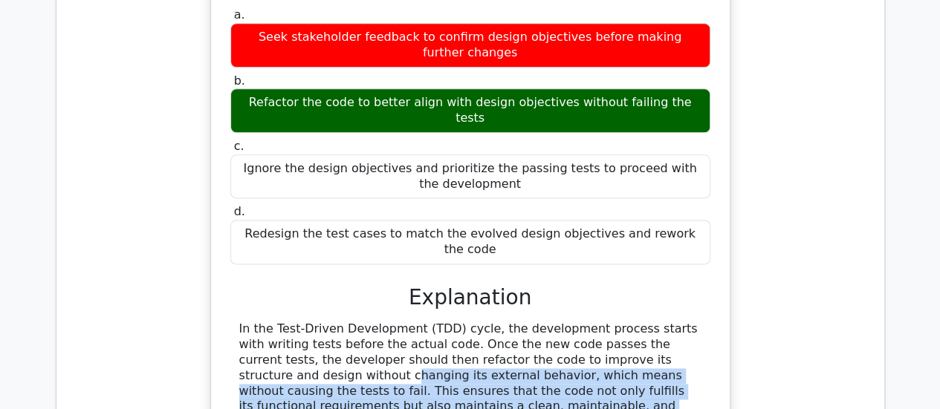
drag, startPoint x: 596, startPoint y: 137, endPoint x: 627, endPoint y: 178, distance: 50.8
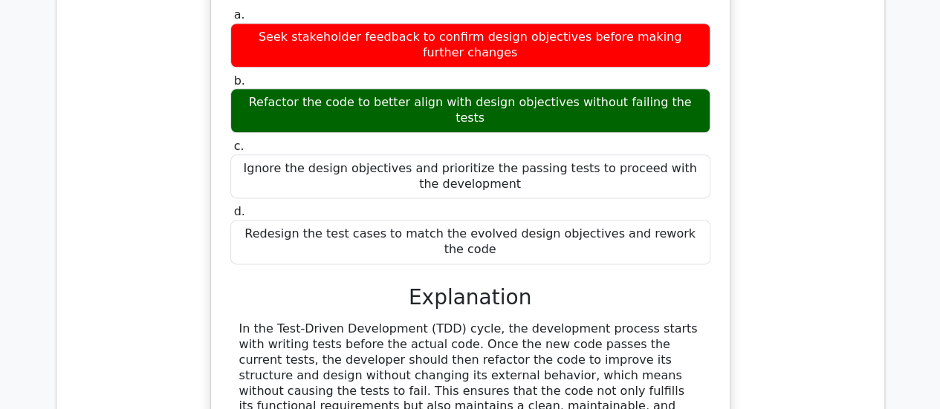
drag, startPoint x: 513, startPoint y: 197, endPoint x: 597, endPoint y: 200, distance: 84.0
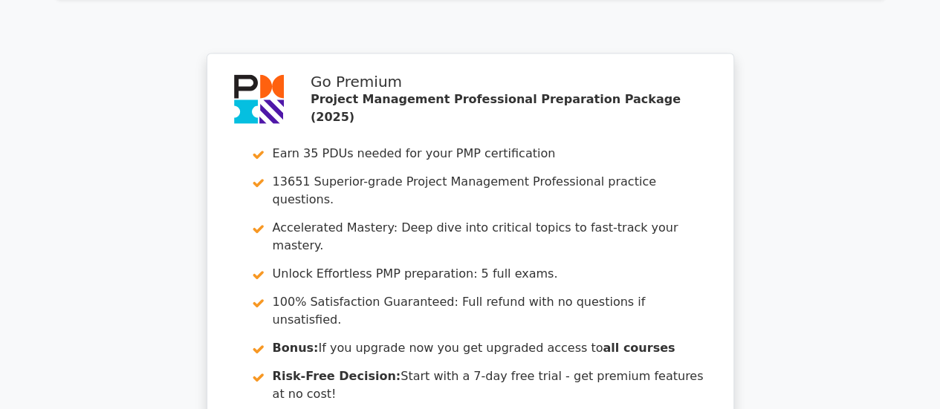
scroll to position [4518, 0]
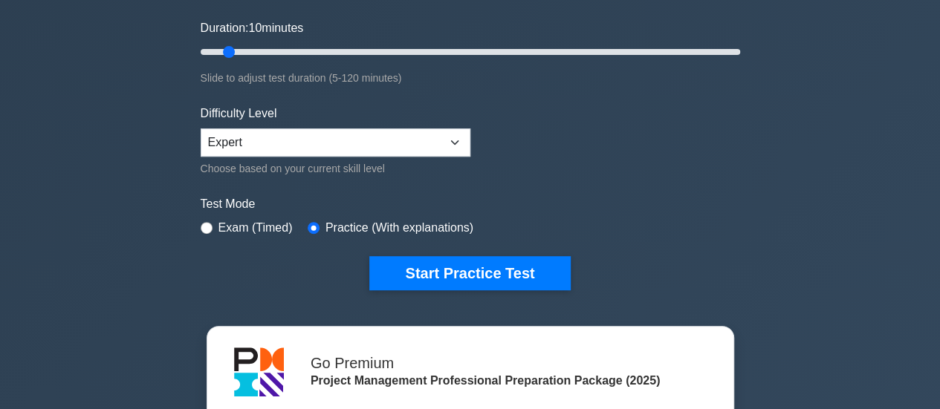
scroll to position [371, 0]
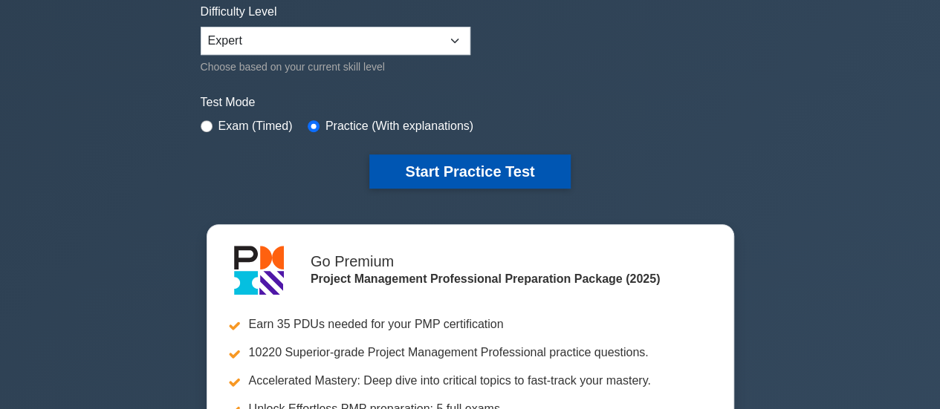
click at [493, 169] on button "Start Practice Test" at bounding box center [469, 172] width 201 height 34
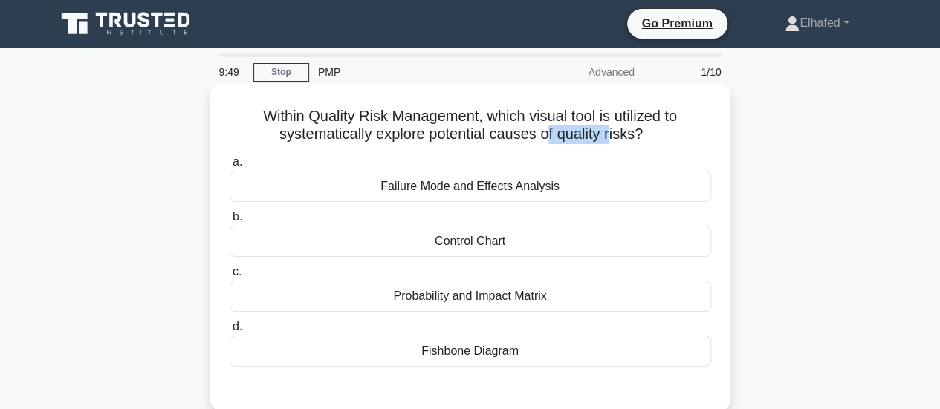
drag, startPoint x: 547, startPoint y: 138, endPoint x: 613, endPoint y: 139, distance: 66.1
click at [613, 139] on h5 "Within Quality Risk Management, which visual tool is utilized to systematically…" at bounding box center [470, 125] width 484 height 37
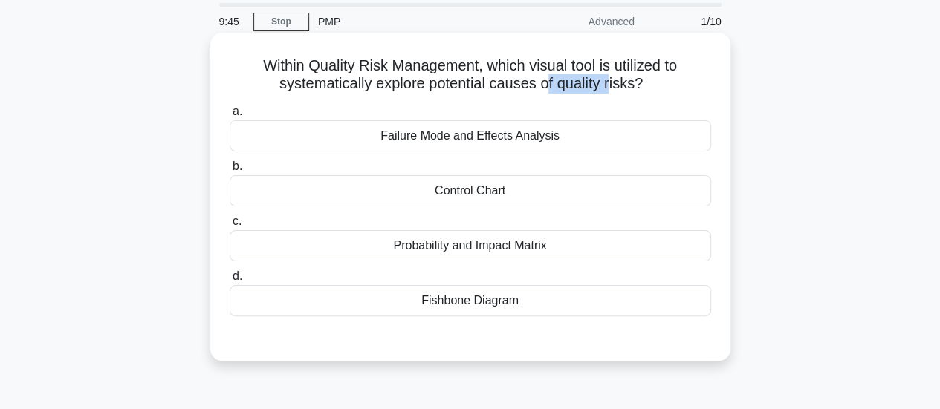
scroll to position [74, 0]
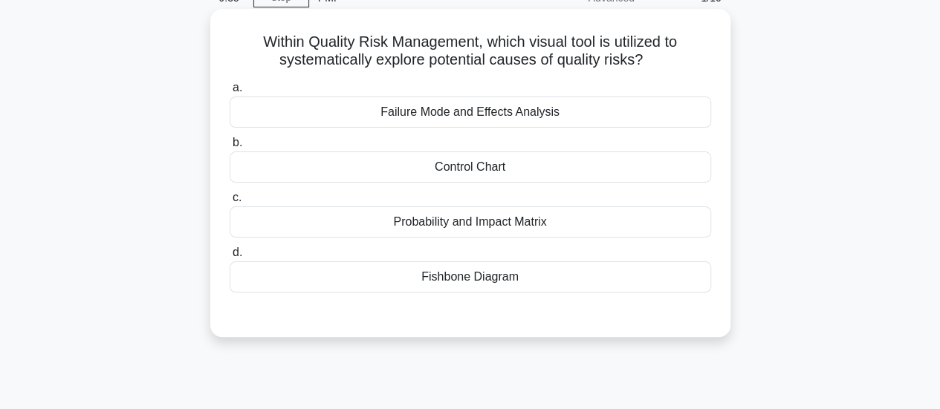
click at [551, 224] on div "Probability and Impact Matrix" at bounding box center [470, 222] width 481 height 31
click at [230, 203] on input "c. Probability and Impact Matrix" at bounding box center [230, 198] width 0 height 10
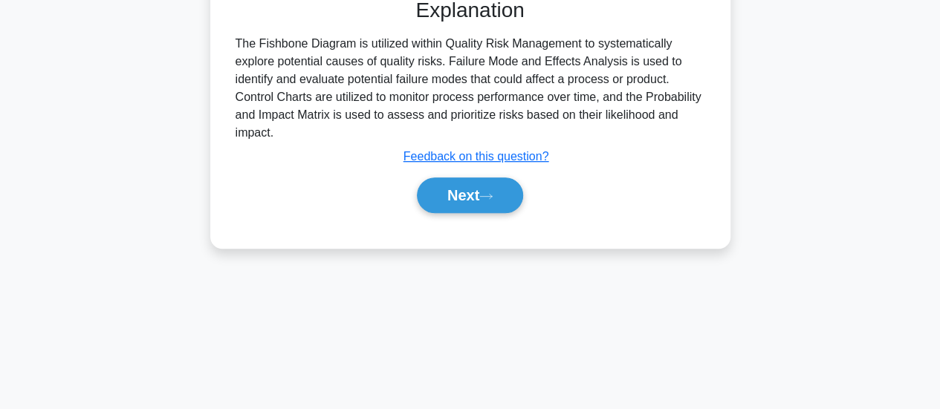
scroll to position [393, 0]
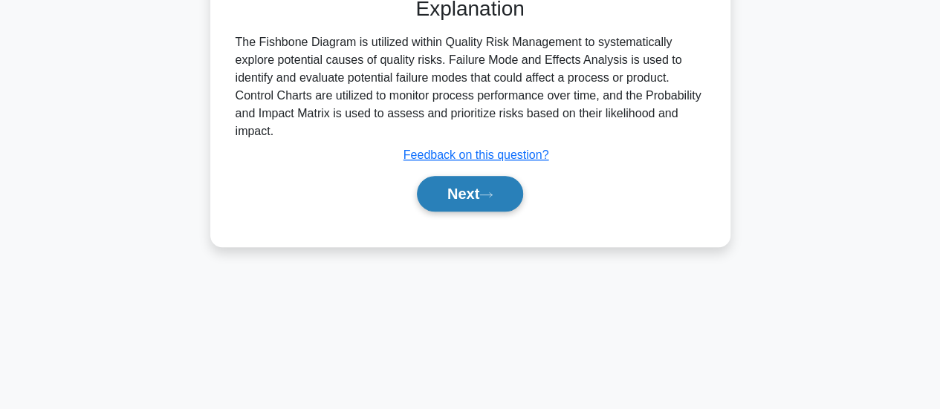
click at [505, 198] on button "Next" at bounding box center [470, 194] width 106 height 36
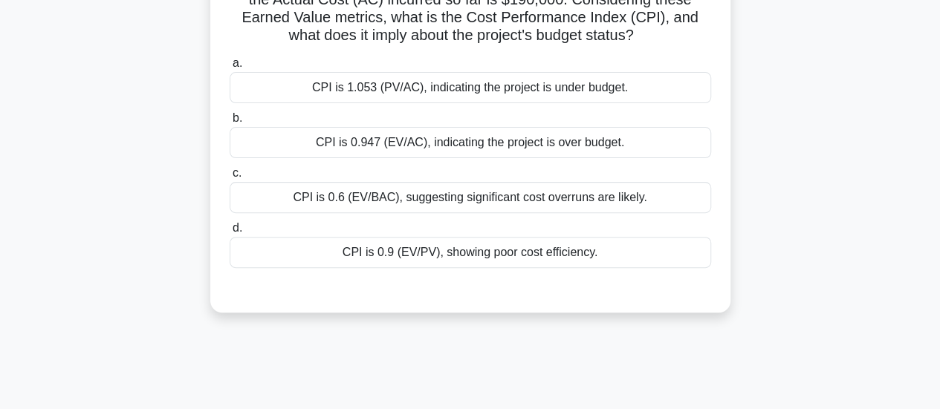
scroll to position [96, 0]
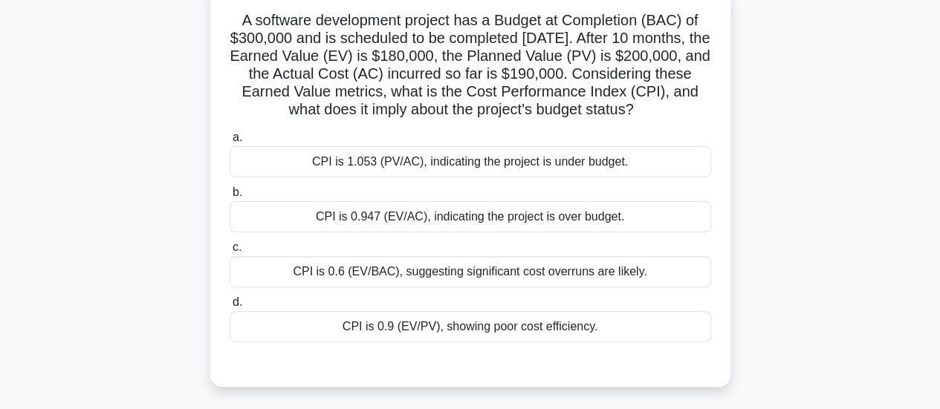
click at [607, 233] on div "CPI is 0.947 (EV/AC), indicating the project is over budget." at bounding box center [470, 216] width 481 height 31
click at [230, 198] on input "b. CPI is 0.947 (EV/AC), indicating the project is over budget." at bounding box center [230, 193] width 0 height 10
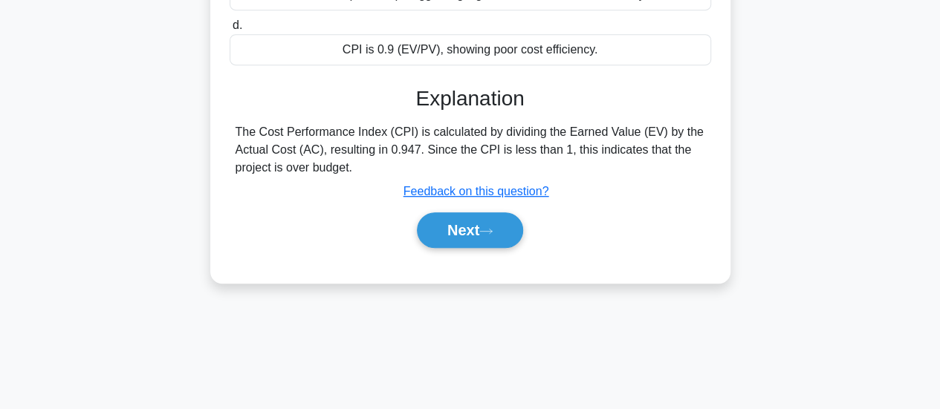
scroll to position [393, 0]
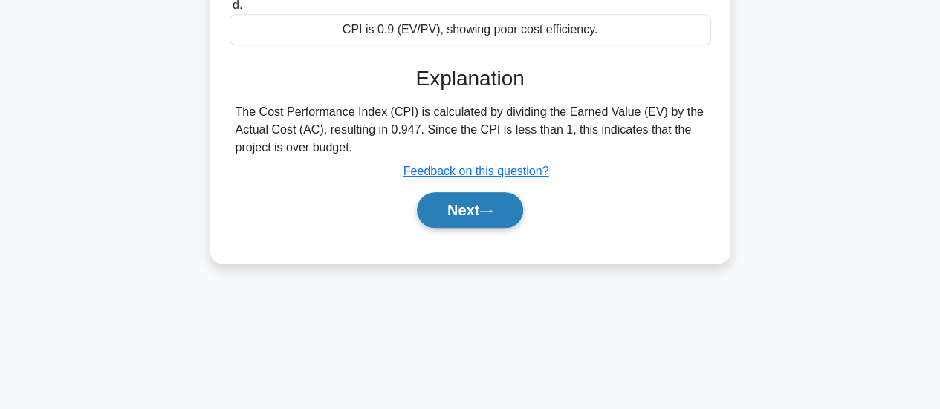
click at [501, 226] on button "Next" at bounding box center [470, 210] width 106 height 36
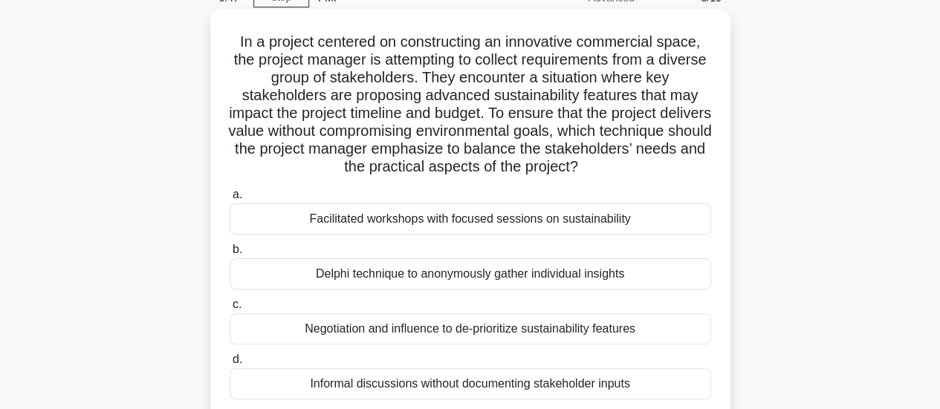
scroll to position [149, 0]
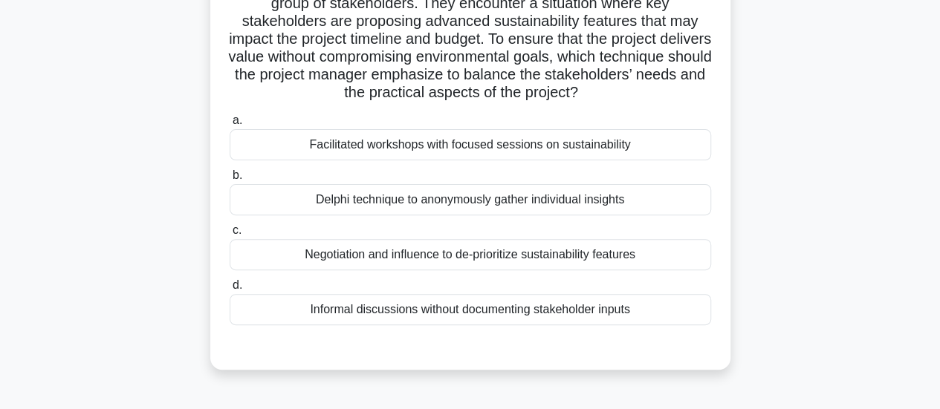
click at [509, 149] on div "Facilitated workshops with focused sessions on sustainability" at bounding box center [470, 144] width 481 height 31
click at [230, 126] on input "a. Facilitated workshops with focused sessions on sustainability" at bounding box center [230, 121] width 0 height 10
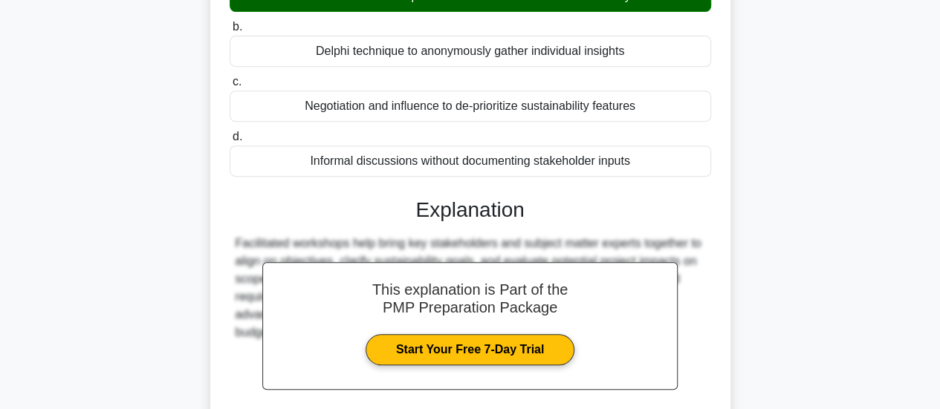
scroll to position [433, 0]
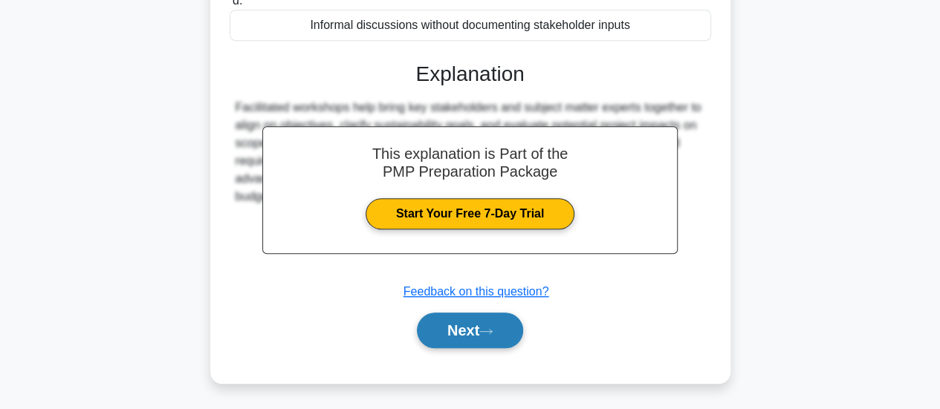
click at [508, 331] on button "Next" at bounding box center [470, 331] width 106 height 36
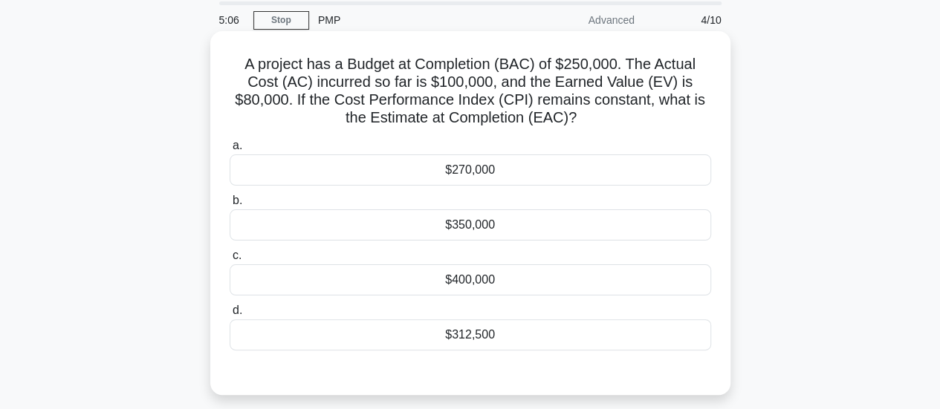
scroll to position [74, 0]
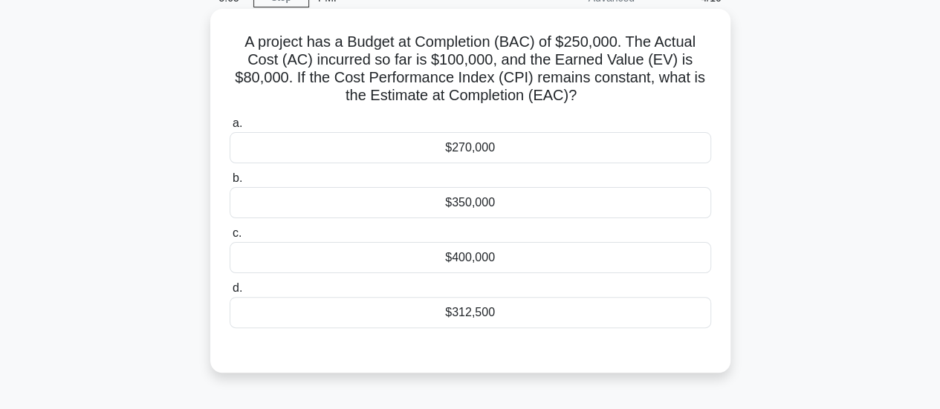
click at [513, 150] on div "$270,000" at bounding box center [470, 147] width 481 height 31
click at [230, 129] on input "a. $270,000" at bounding box center [230, 124] width 0 height 10
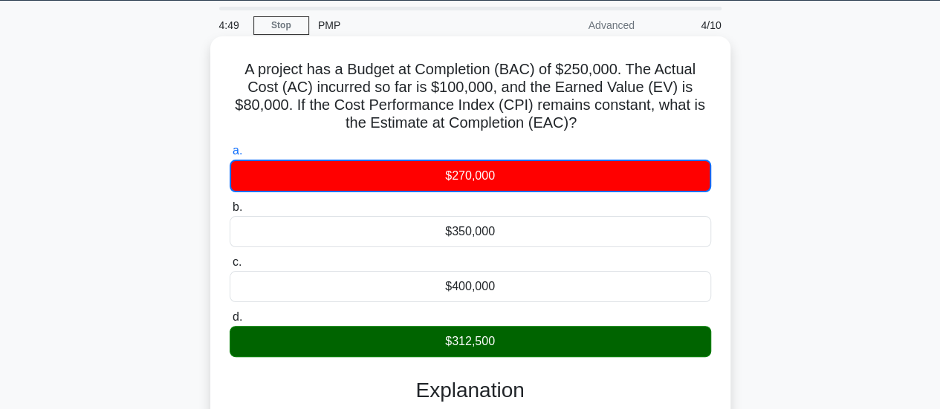
scroll to position [0, 0]
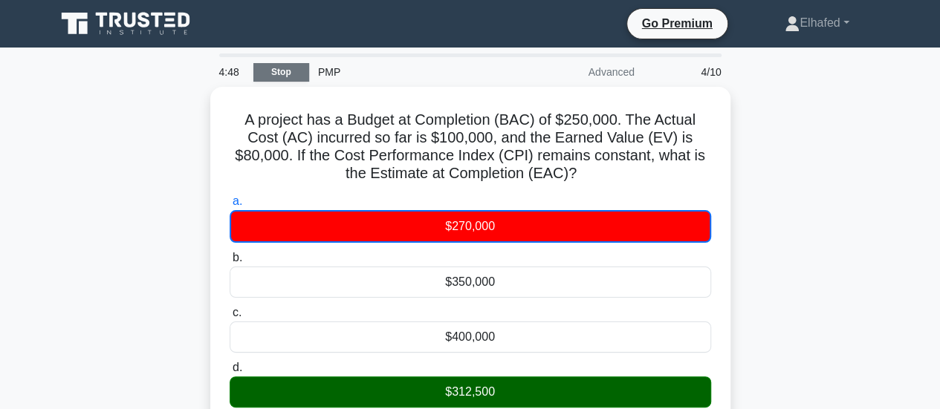
click at [281, 72] on link "Stop" at bounding box center [281, 72] width 56 height 19
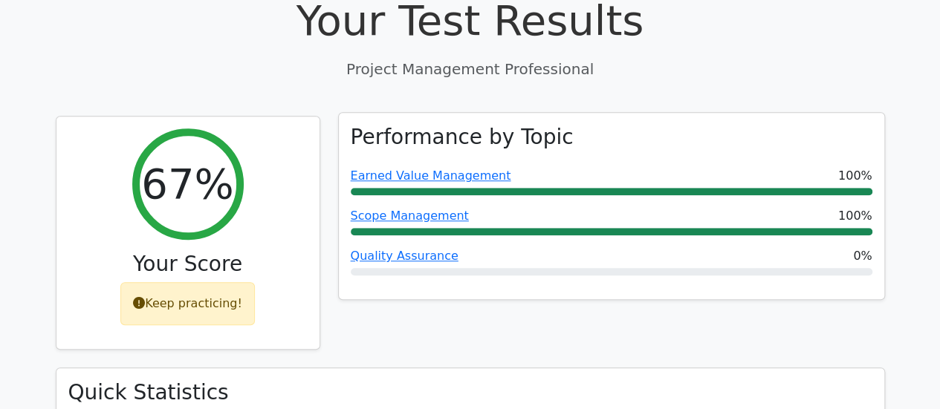
scroll to position [594, 0]
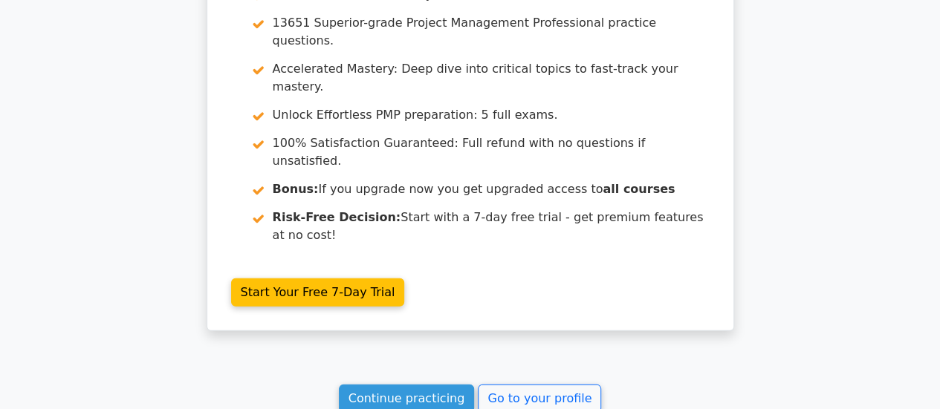
scroll to position [2146, 0]
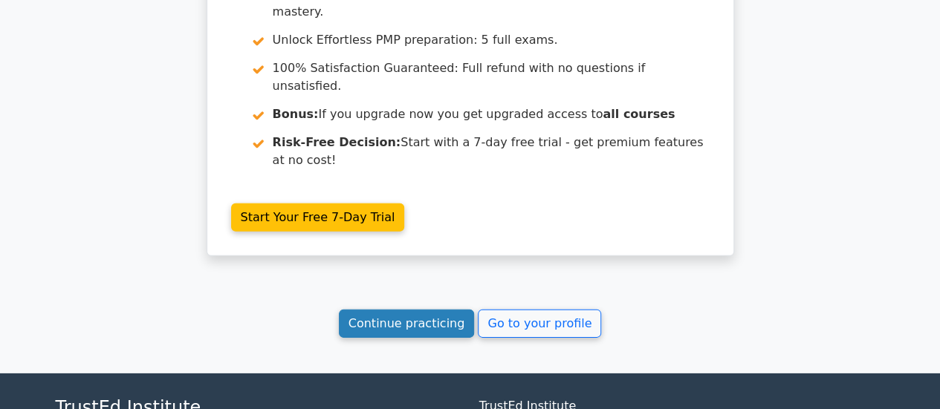
click at [432, 310] on link "Continue practicing" at bounding box center [407, 324] width 136 height 28
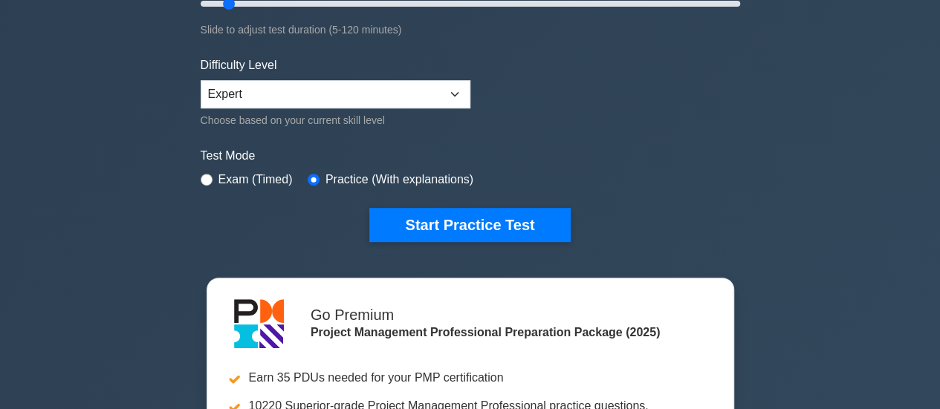
scroll to position [371, 0]
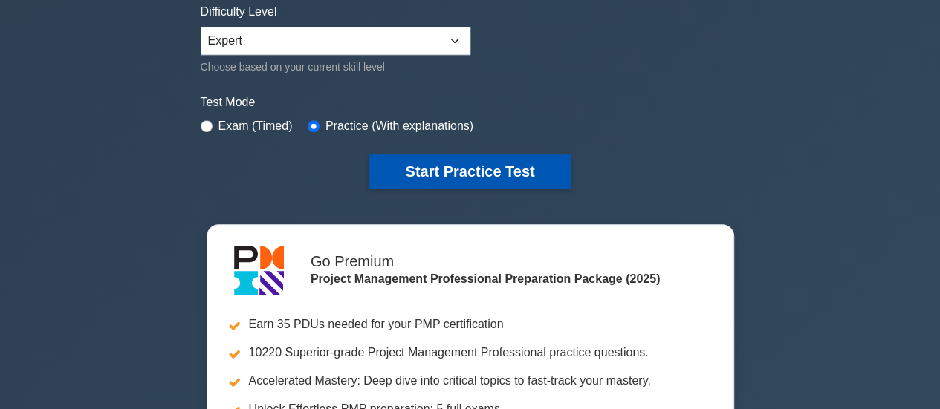
click at [498, 166] on button "Start Practice Test" at bounding box center [469, 172] width 201 height 34
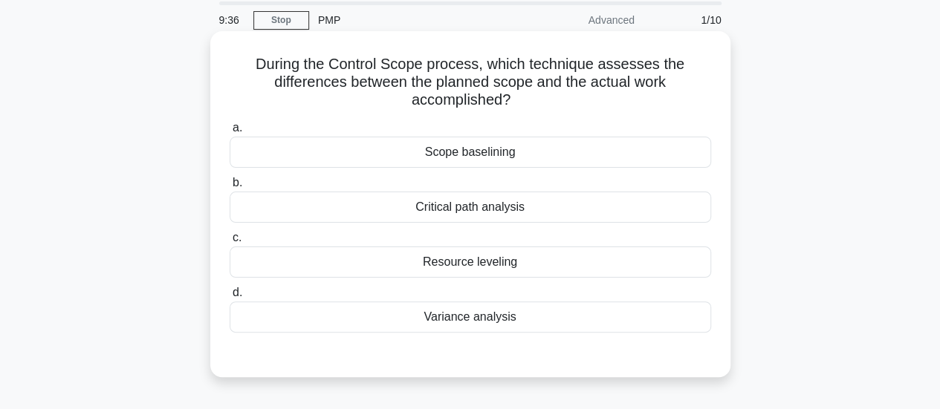
scroll to position [74, 0]
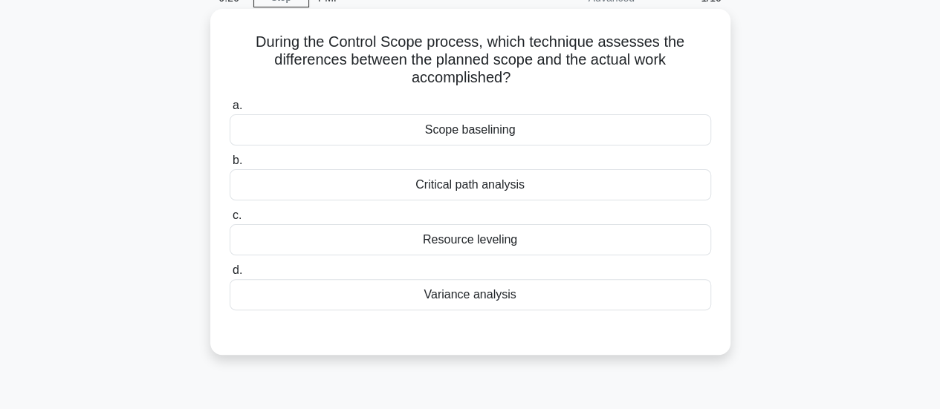
click at [508, 297] on div "Variance analysis" at bounding box center [470, 294] width 481 height 31
click at [230, 276] on input "d. Variance analysis" at bounding box center [230, 271] width 0 height 10
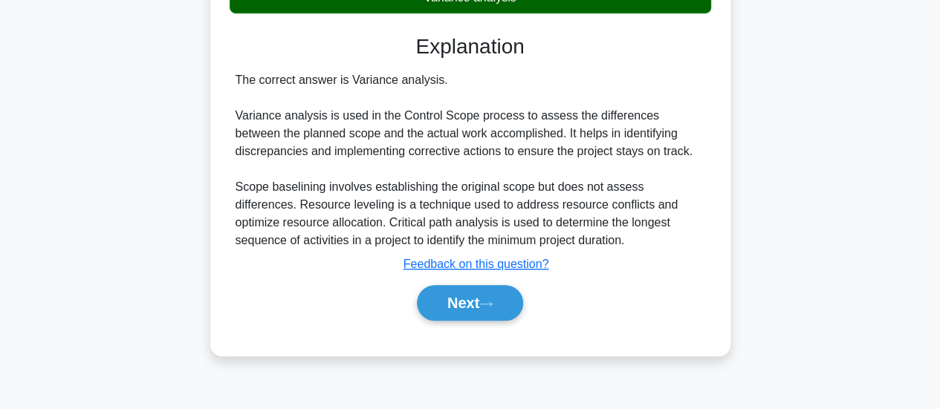
scroll to position [393, 0]
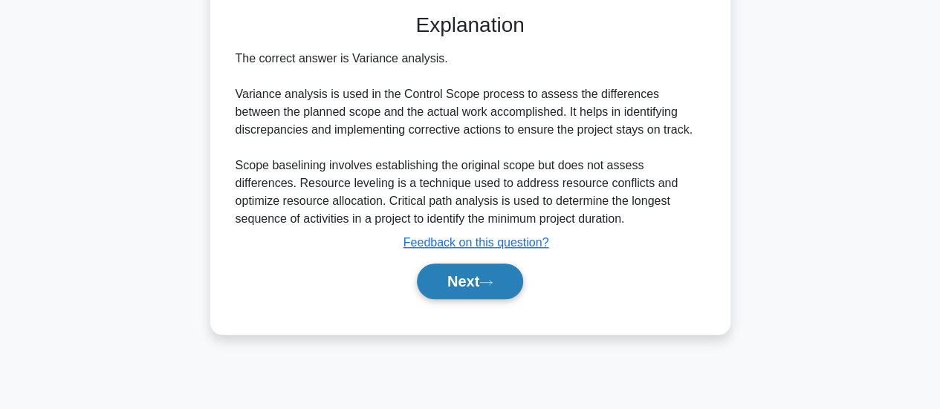
click at [498, 288] on button "Next" at bounding box center [470, 282] width 106 height 36
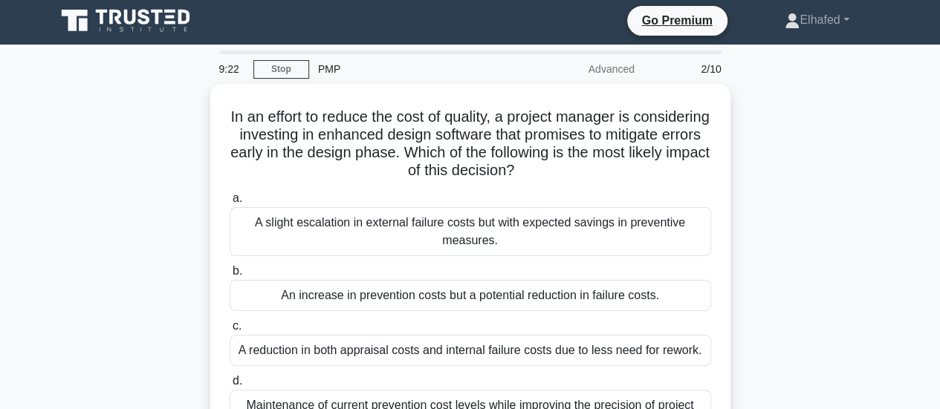
scroll to position [0, 0]
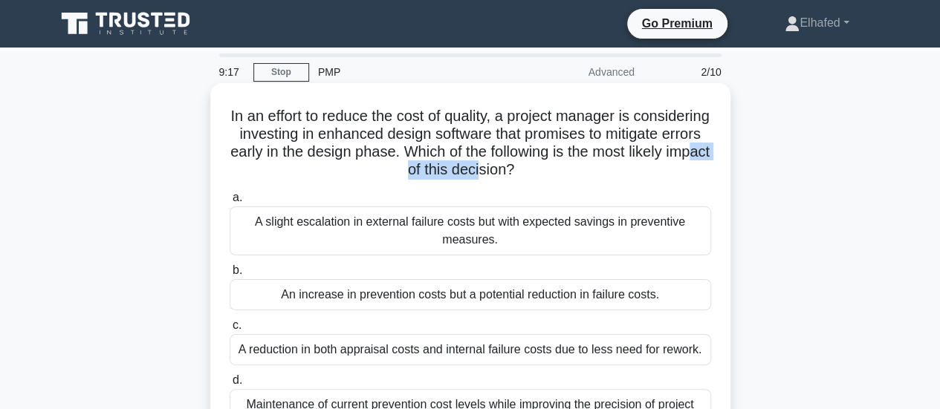
drag, startPoint x: 447, startPoint y: 170, endPoint x: 539, endPoint y: 169, distance: 92.1
click at [542, 168] on h5 "In an effort to reduce the cost of quality, a project manager is considering in…" at bounding box center [470, 143] width 484 height 73
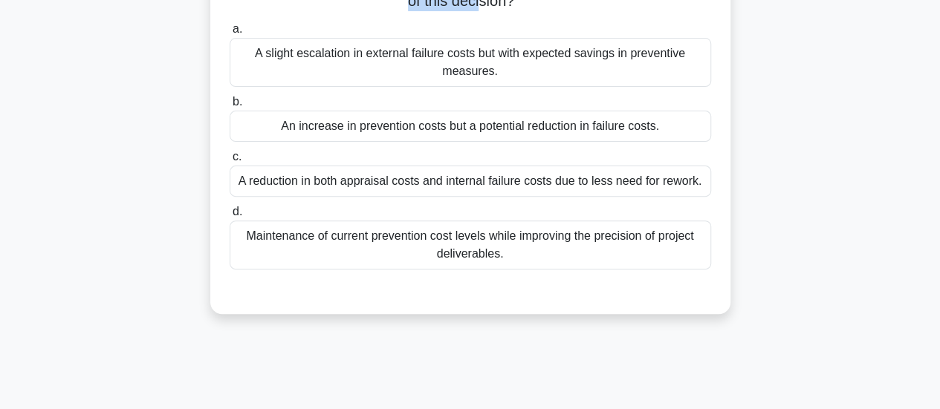
scroll to position [223, 0]
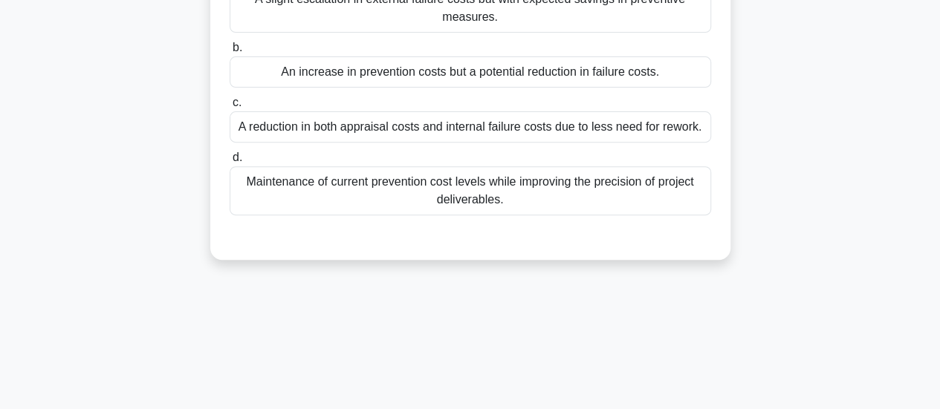
click at [498, 196] on div "Maintenance of current prevention cost levels while improving the precision of …" at bounding box center [470, 190] width 481 height 49
click at [230, 163] on input "d. Maintenance of current prevention cost levels while improving the precision …" at bounding box center [230, 158] width 0 height 10
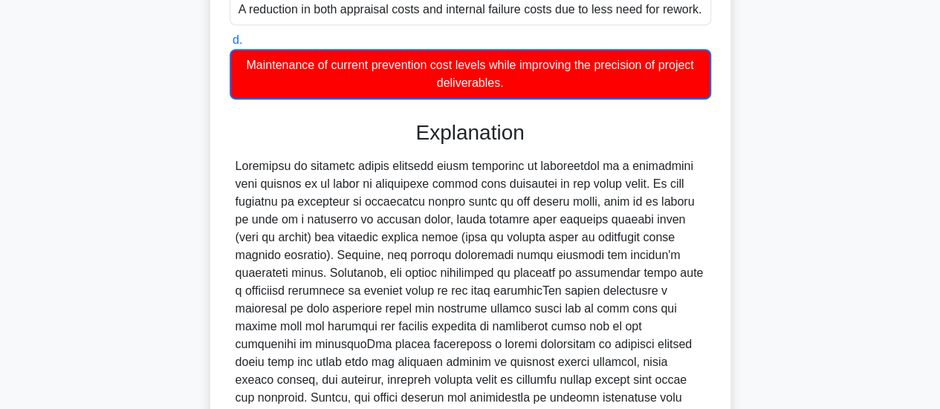
scroll to position [489, 0]
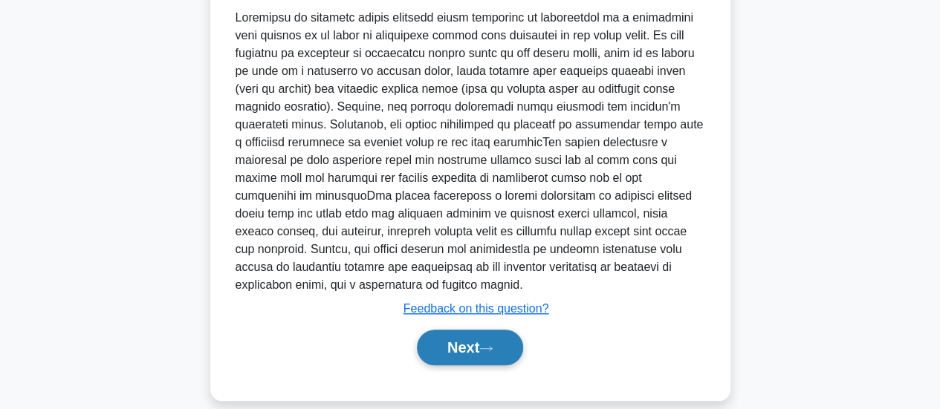
click at [480, 330] on button "Next" at bounding box center [470, 348] width 106 height 36
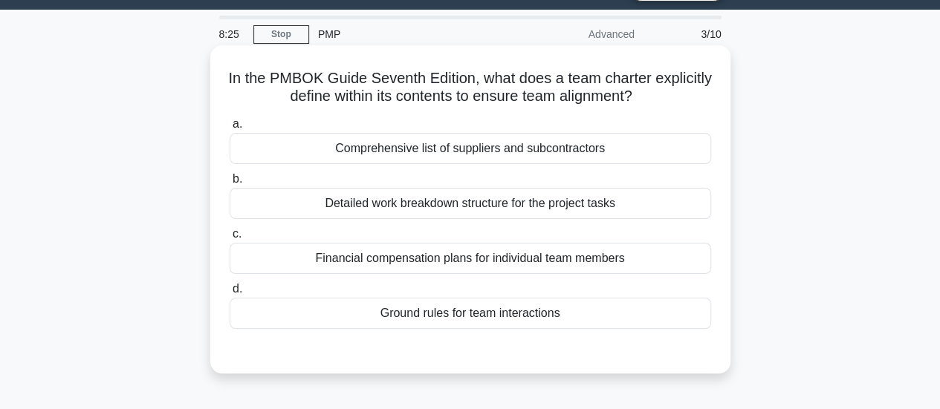
scroll to position [0, 0]
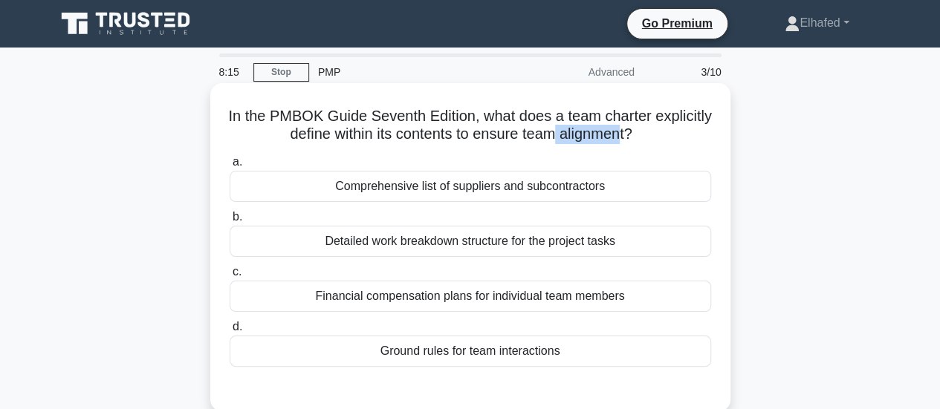
drag, startPoint x: 589, startPoint y: 138, endPoint x: 655, endPoint y: 135, distance: 66.2
click at [655, 135] on h5 "In the PMBOK Guide Seventh Edition, what does a team charter explicitly define …" at bounding box center [470, 125] width 484 height 37
click at [529, 355] on div "Ground rules for team interactions" at bounding box center [470, 351] width 481 height 31
click at [230, 332] on input "d. Ground rules for team interactions" at bounding box center [230, 327] width 0 height 10
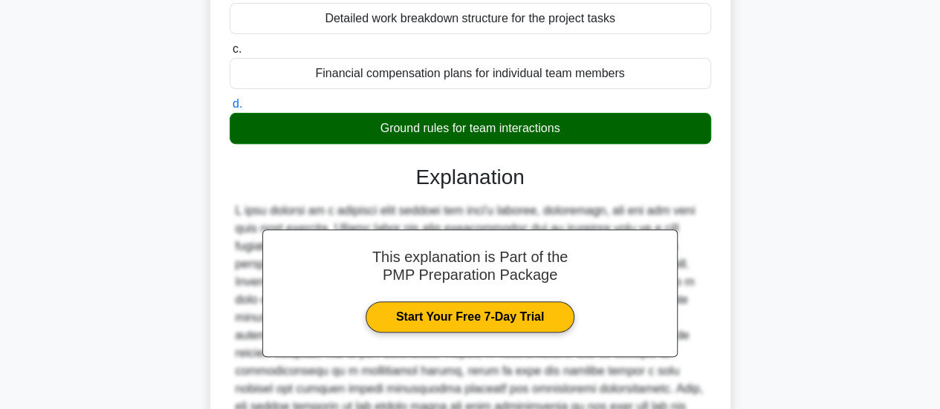
scroll to position [393, 0]
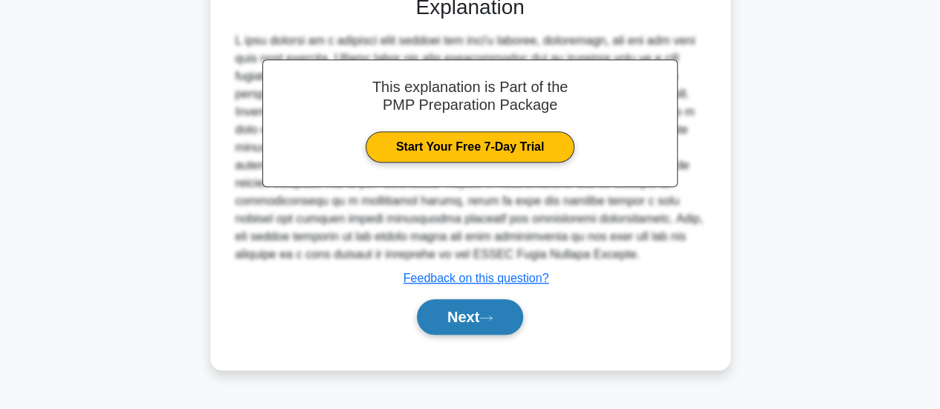
click at [491, 310] on button "Next" at bounding box center [470, 317] width 106 height 36
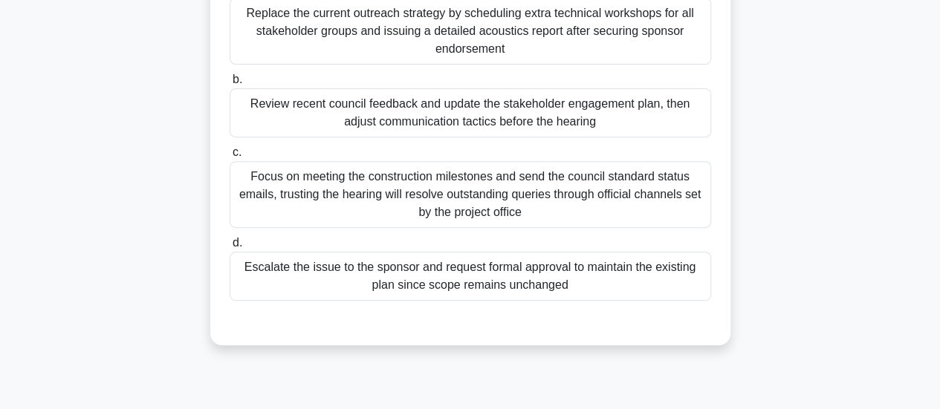
scroll to position [170, 0]
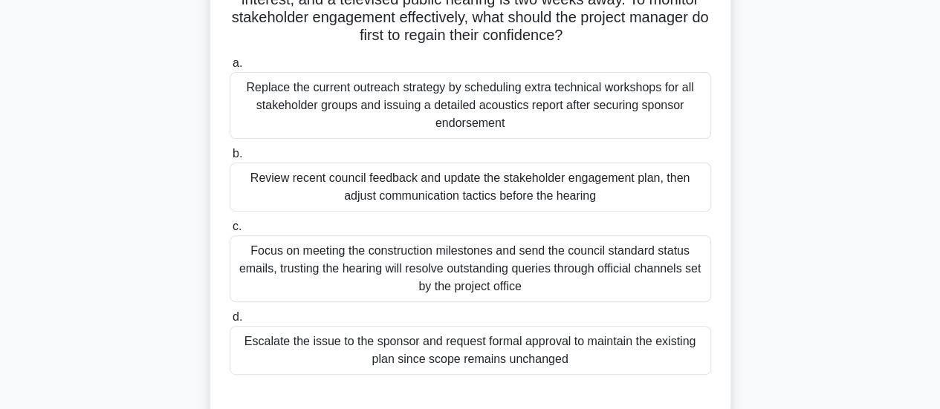
click at [523, 193] on div "Review recent council feedback and update the stakeholder engagement plan, then…" at bounding box center [470, 187] width 481 height 49
click at [230, 159] on input "b. Review recent council feedback and update the stakeholder engagement plan, t…" at bounding box center [230, 154] width 0 height 10
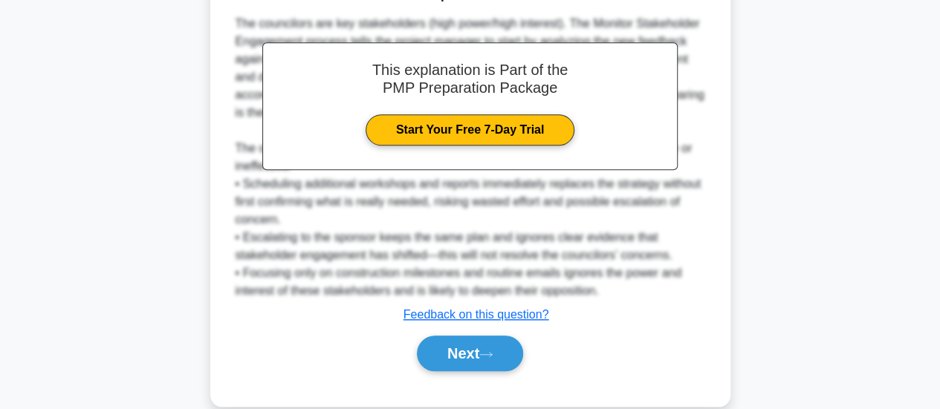
scroll to position [611, 0]
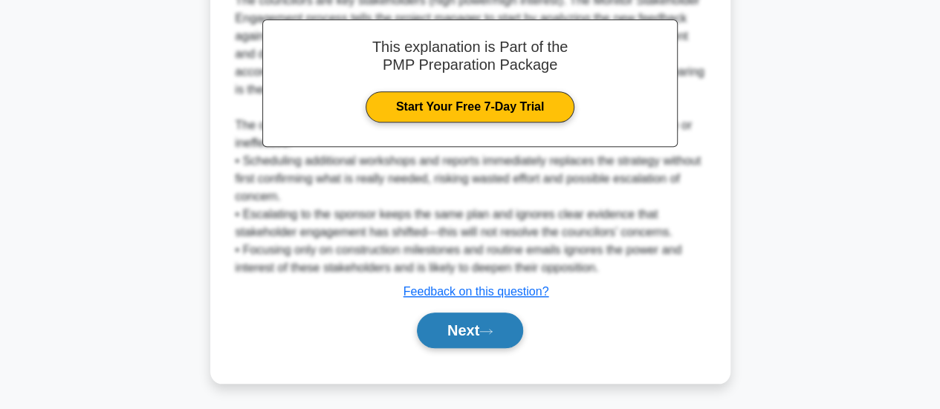
click at [493, 329] on icon at bounding box center [485, 332] width 13 height 8
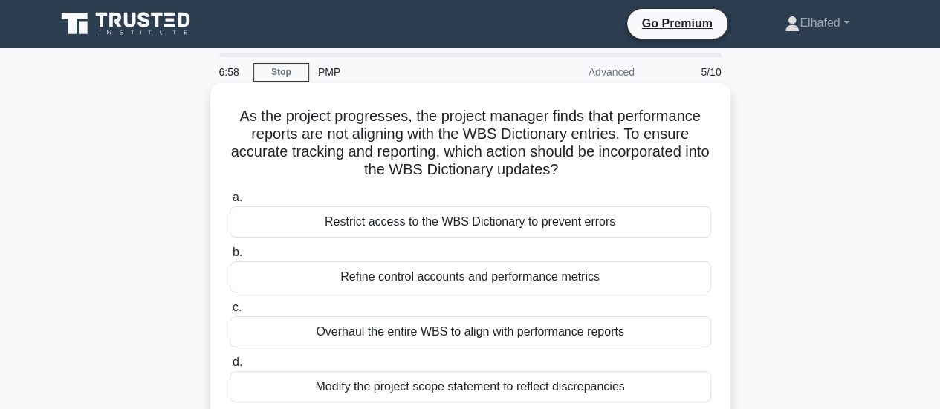
scroll to position [74, 0]
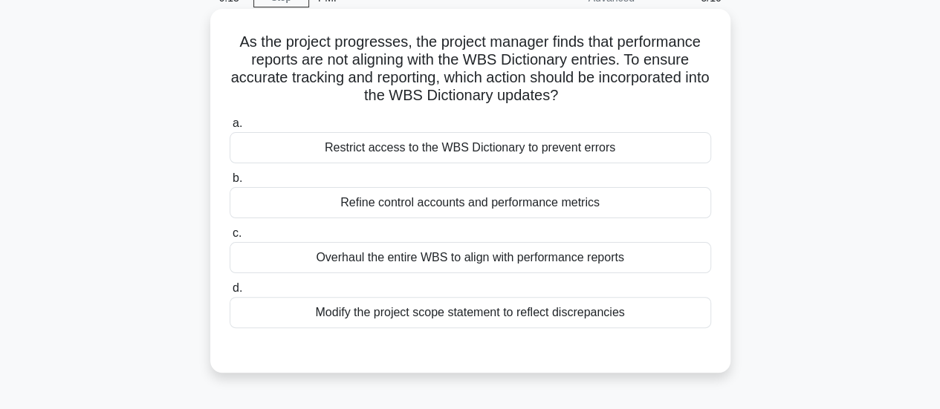
click at [548, 259] on div "Overhaul the entire WBS to align with performance reports" at bounding box center [470, 257] width 481 height 31
click at [230, 238] on input "c. Overhaul the entire WBS to align with performance reports" at bounding box center [230, 234] width 0 height 10
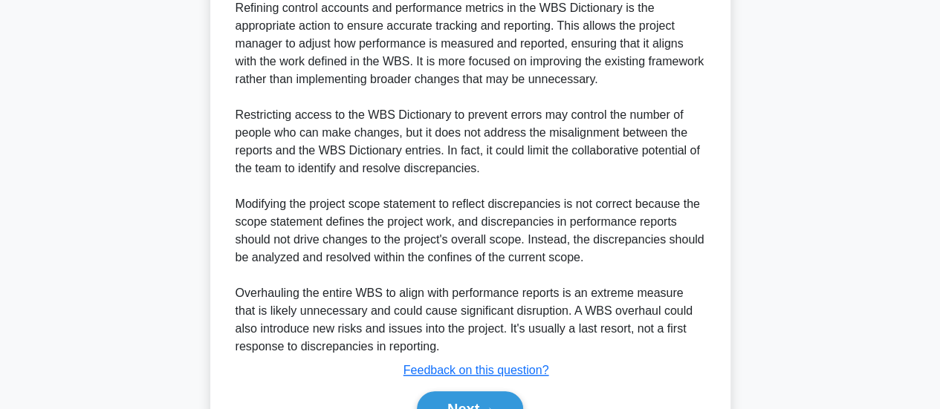
scroll to position [542, 0]
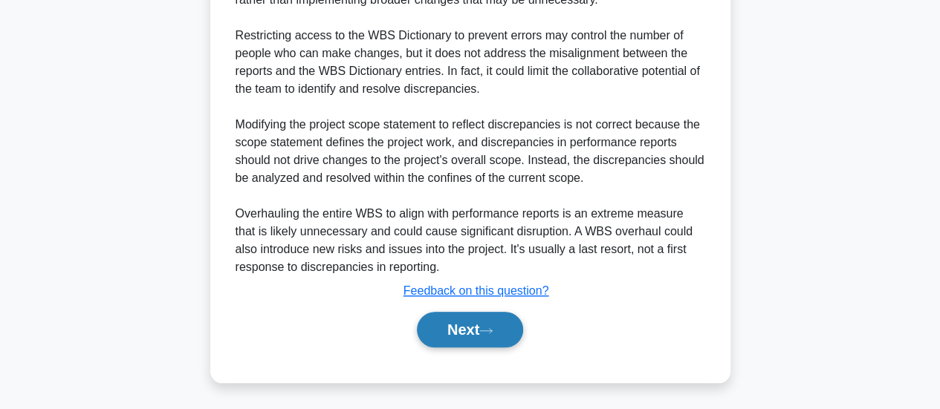
click at [472, 331] on button "Next" at bounding box center [470, 330] width 106 height 36
click at [480, 328] on button "Next" at bounding box center [470, 330] width 106 height 36
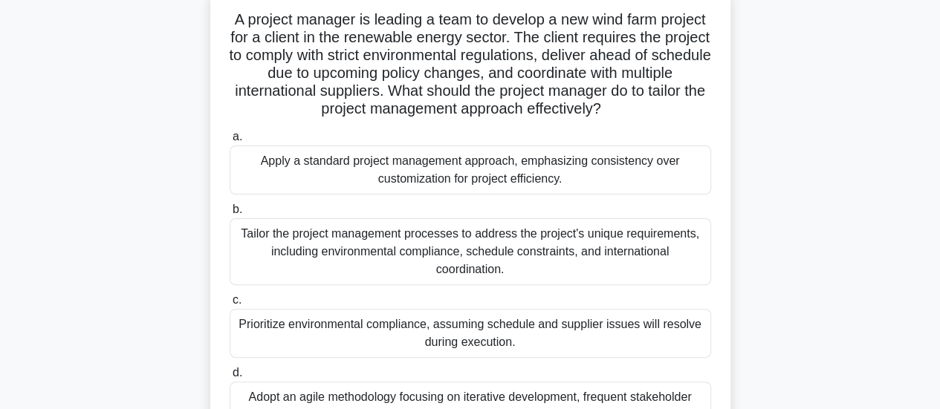
scroll to position [74, 0]
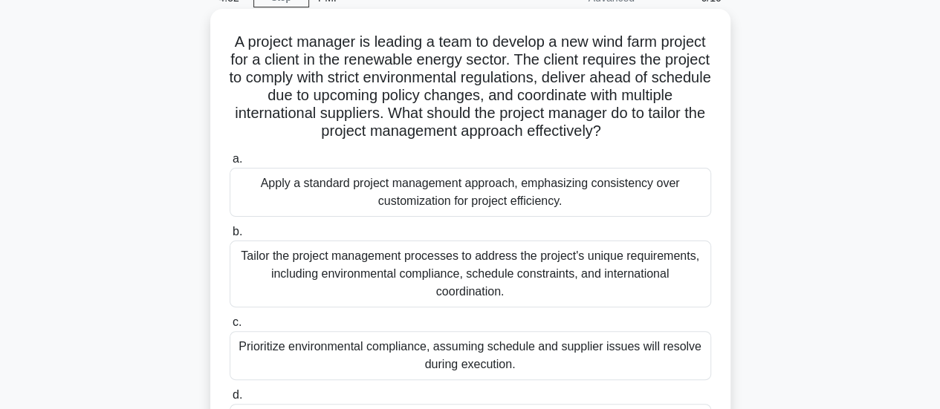
drag, startPoint x: 478, startPoint y: 114, endPoint x: 679, endPoint y: 137, distance: 202.0
click at [679, 137] on h5 "A project manager is leading a team to develop a new wind farm project for a cl…" at bounding box center [470, 87] width 484 height 108
click at [401, 129] on h5 "A project manager is leading a team to develop a new wind farm project for a cl…" at bounding box center [470, 87] width 484 height 108
drag, startPoint x: 363, startPoint y: 134, endPoint x: 666, endPoint y: 127, distance: 302.4
click at [666, 127] on h5 "A project manager is leading a team to develop a new wind farm project for a cl…" at bounding box center [470, 87] width 484 height 108
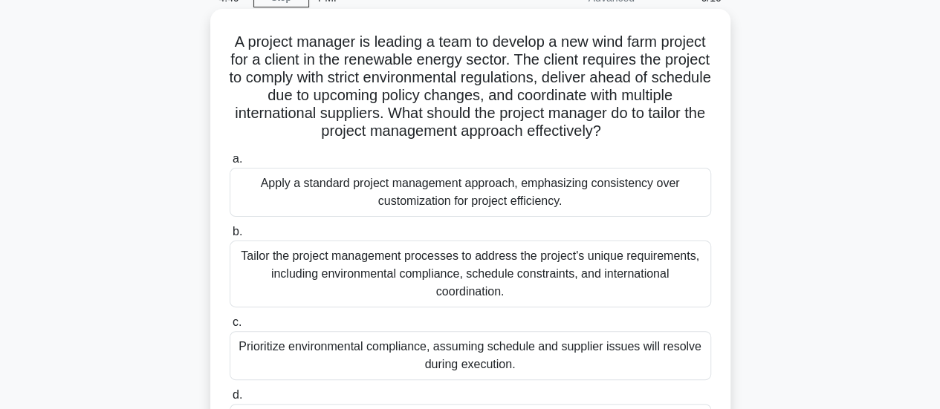
click at [571, 127] on h5 "A project manager is leading a team to develop a new wind farm project for a cl…" at bounding box center [470, 87] width 484 height 108
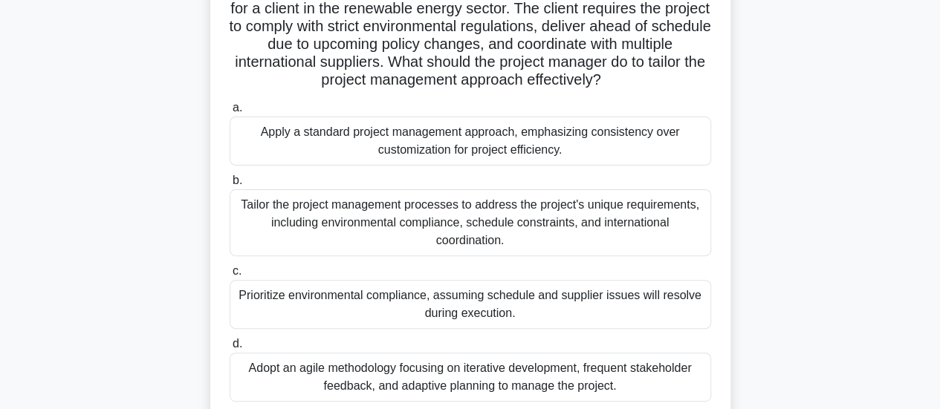
scroll to position [149, 0]
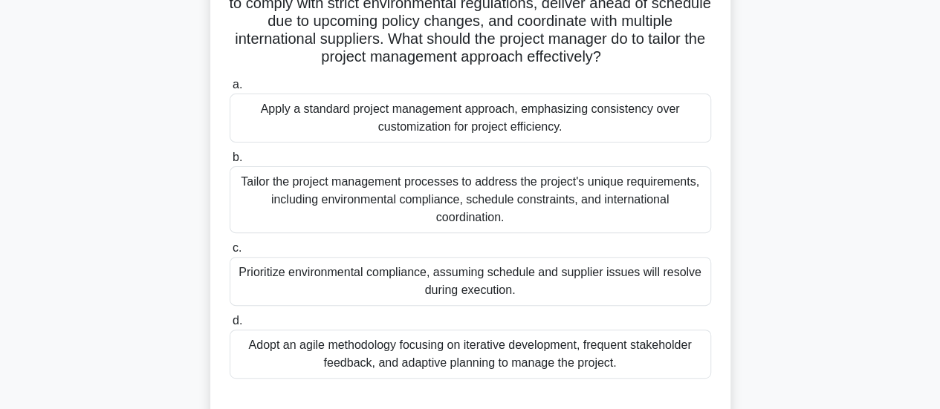
click at [519, 209] on div "Tailor the project management processes to address the project's unique require…" at bounding box center [470, 199] width 481 height 67
click at [230, 163] on input "b. Tailor the project management processes to address the project's unique requ…" at bounding box center [230, 158] width 0 height 10
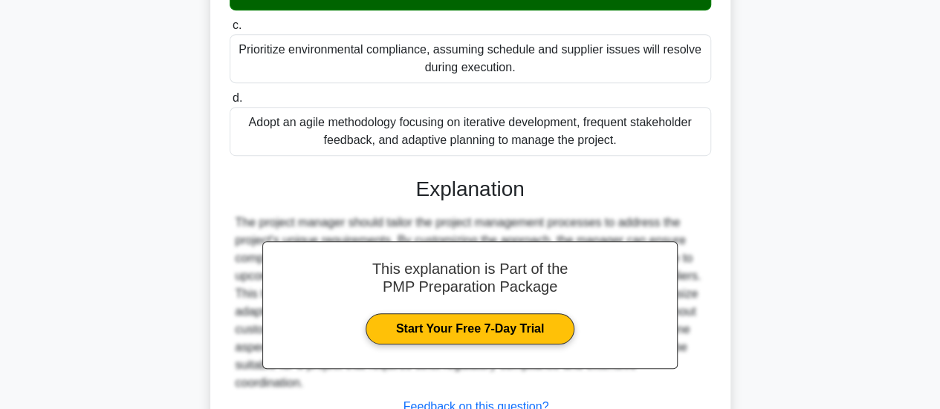
scroll to position [487, 0]
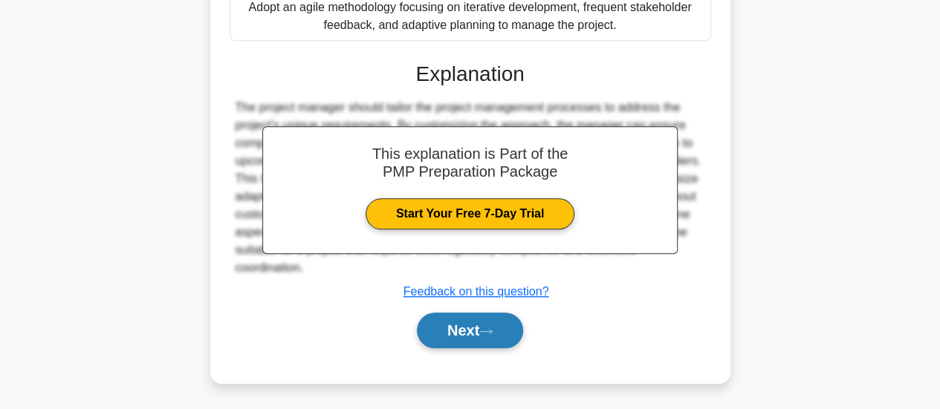
click at [493, 329] on icon at bounding box center [485, 332] width 13 height 8
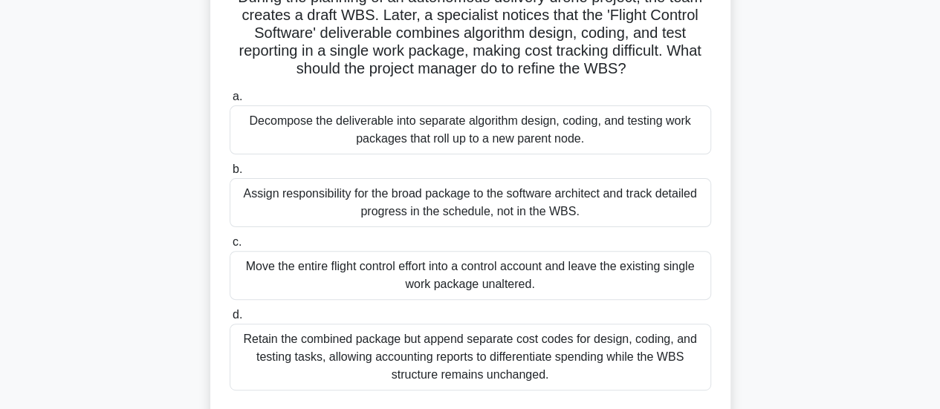
scroll to position [74, 0]
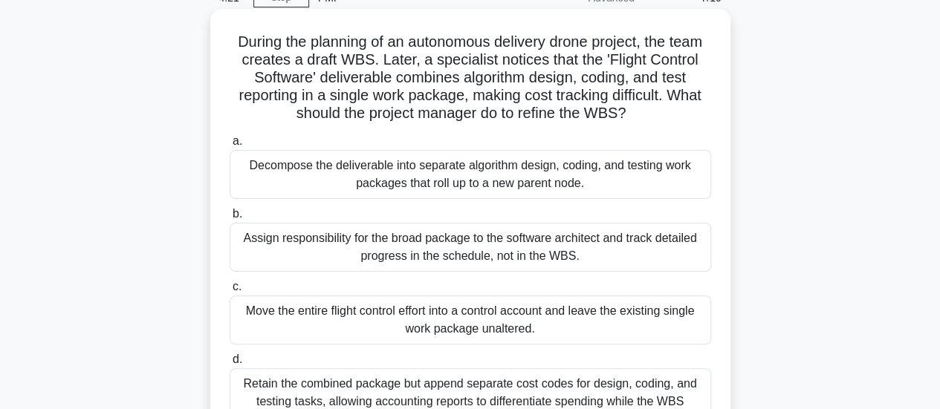
click at [521, 178] on div "Decompose the deliverable into separate algorithm design, coding, and testing w…" at bounding box center [470, 174] width 481 height 49
click at [230, 146] on input "a. Decompose the deliverable into separate algorithm design, coding, and testin…" at bounding box center [230, 142] width 0 height 10
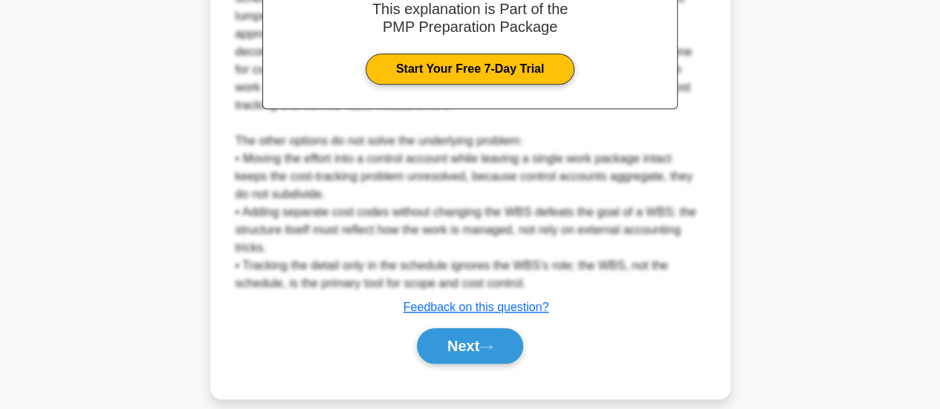
scroll to position [629, 0]
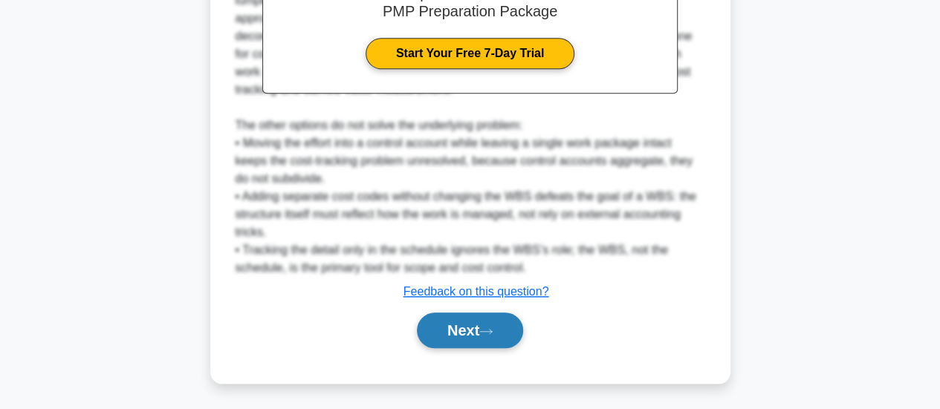
click at [488, 331] on icon at bounding box center [485, 332] width 13 height 8
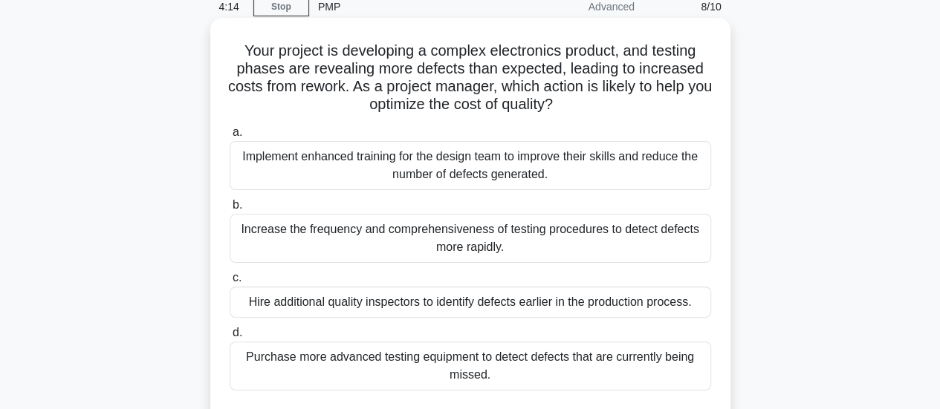
scroll to position [22, 0]
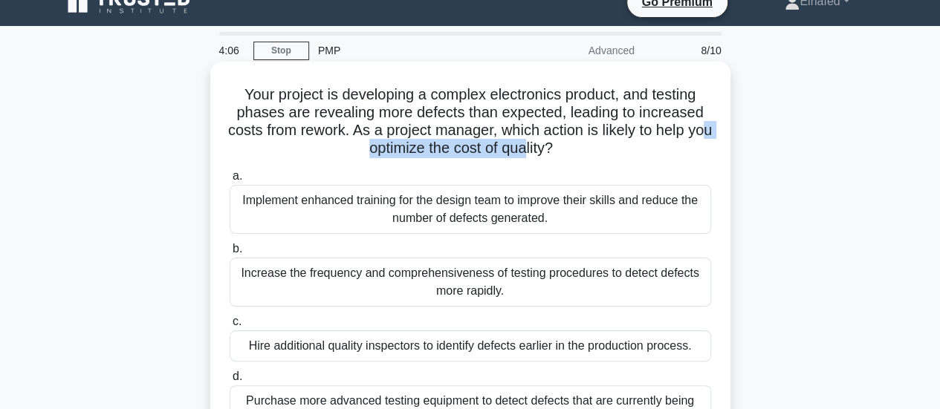
drag, startPoint x: 363, startPoint y: 155, endPoint x: 538, endPoint y: 151, distance: 174.6
click at [538, 151] on h5 "Your project is developing a complex electronics product, and testing phases ar…" at bounding box center [470, 121] width 484 height 73
click at [440, 151] on h5 "Your project is developing a complex electronics product, and testing phases ar…" at bounding box center [470, 121] width 484 height 73
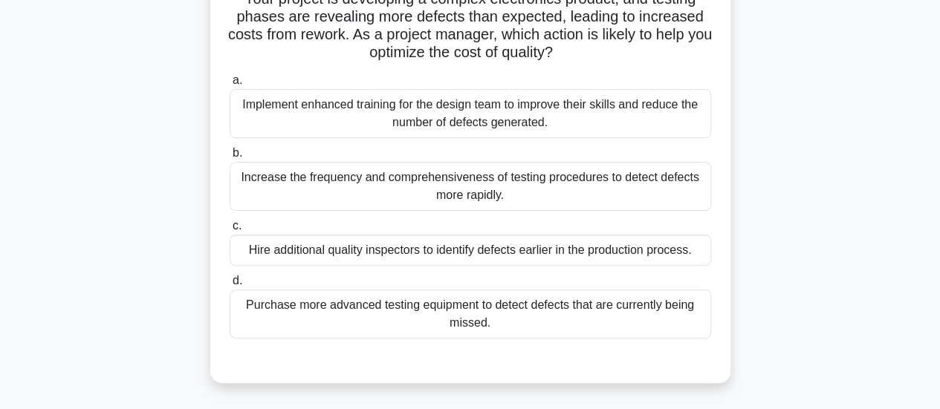
scroll to position [96, 0]
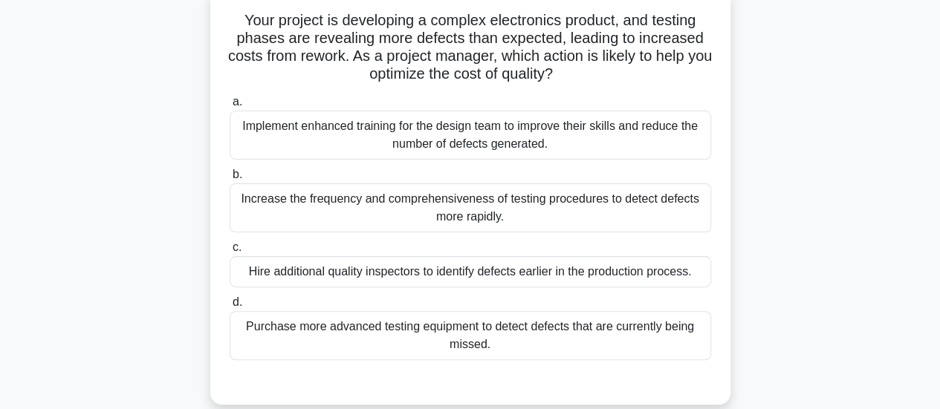
click at [490, 140] on div "Implement enhanced training for the design team to improve their skills and red…" at bounding box center [470, 135] width 481 height 49
click at [230, 107] on input "a. Implement enhanced training for the design team to improve their skills and …" at bounding box center [230, 102] width 0 height 10
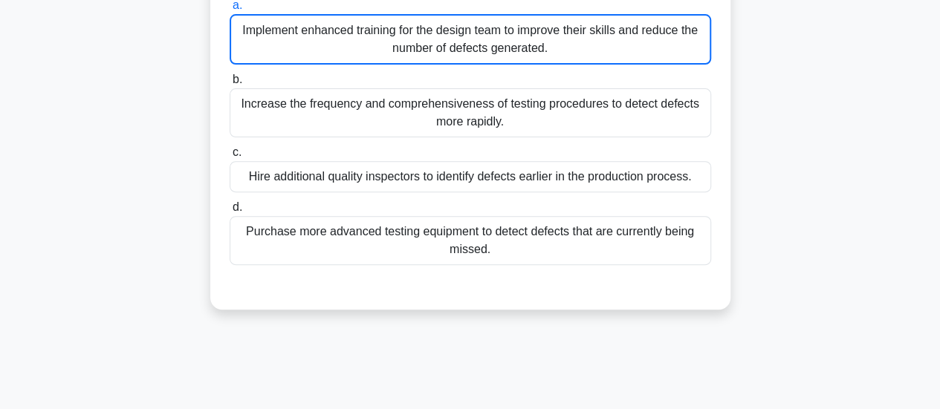
scroll to position [170, 0]
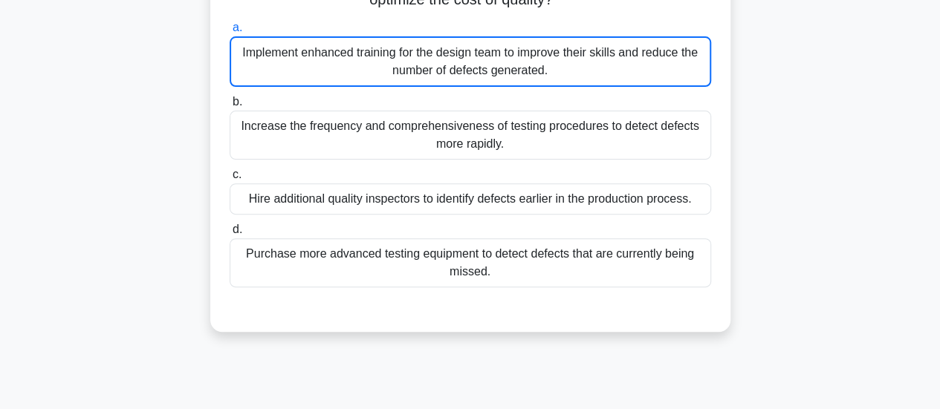
click at [481, 61] on div "Implement enhanced training for the design team to improve their skills and red…" at bounding box center [470, 61] width 481 height 51
click at [230, 33] on input "a. Implement enhanced training for the design team to improve their skills and …" at bounding box center [230, 28] width 0 height 10
click at [455, 63] on div "Implement enhanced training for the design team to improve their skills and red…" at bounding box center [470, 61] width 481 height 51
click at [230, 33] on input "a. Implement enhanced training for the design team to improve their skills and …" at bounding box center [230, 28] width 0 height 10
click at [455, 63] on div "Implement enhanced training for the design team to improve their skills and red…" at bounding box center [470, 61] width 481 height 51
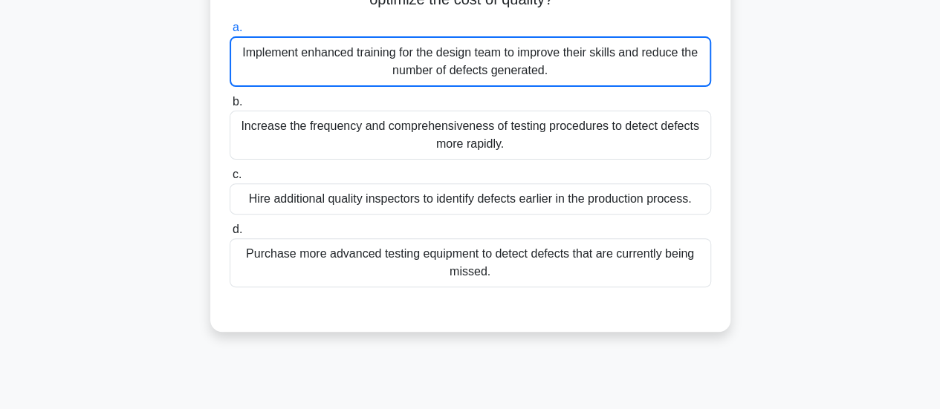
click at [230, 33] on input "a. Implement enhanced training for the design team to improve their skills and …" at bounding box center [230, 28] width 0 height 10
click at [455, 63] on div "Implement enhanced training for the design team to improve their skills and red…" at bounding box center [470, 61] width 481 height 51
click at [230, 33] on input "a. Implement enhanced training for the design team to improve their skills and …" at bounding box center [230, 28] width 0 height 10
click at [434, 63] on div "Implement enhanced training for the design team to improve their skills and red…" at bounding box center [470, 61] width 481 height 51
click at [230, 33] on input "a. Implement enhanced training for the design team to improve their skills and …" at bounding box center [230, 28] width 0 height 10
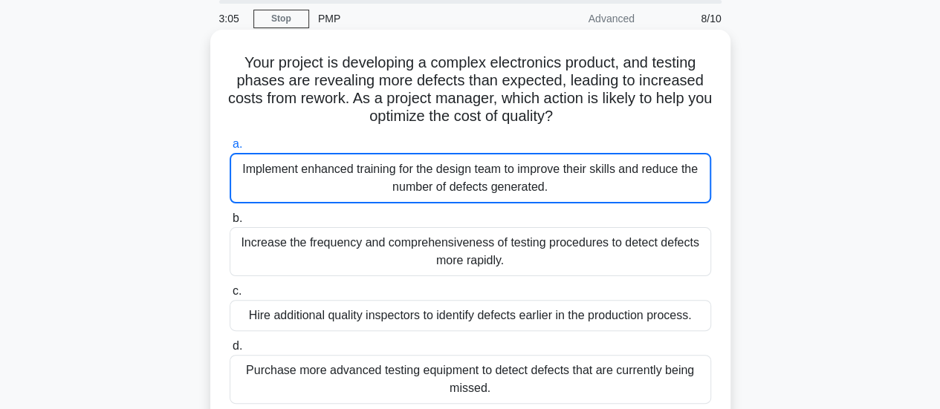
scroll to position [22, 0]
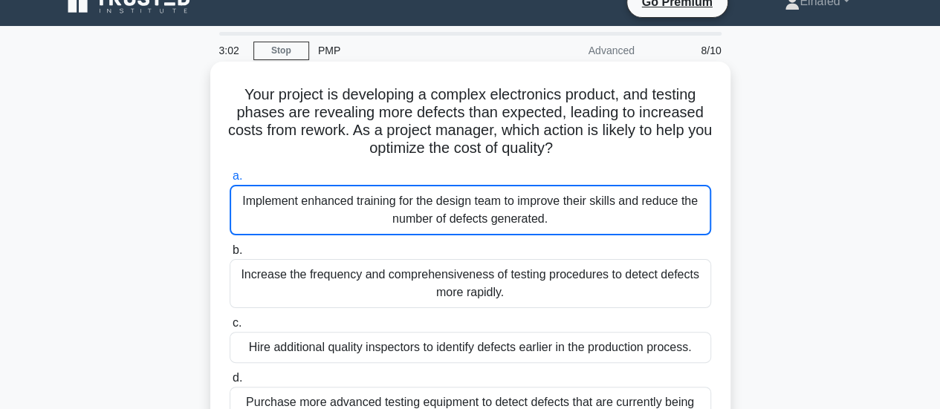
click at [458, 218] on div "Implement enhanced training for the design team to improve their skills and red…" at bounding box center [470, 210] width 481 height 51
click at [230, 181] on input "a. Implement enhanced training for the design team to improve their skills and …" at bounding box center [230, 177] width 0 height 10
click at [464, 212] on div "Implement enhanced training for the design team to improve their skills and red…" at bounding box center [470, 210] width 481 height 51
click at [230, 181] on input "a. Implement enhanced training for the design team to improve their skills and …" at bounding box center [230, 177] width 0 height 10
click at [464, 212] on div "Implement enhanced training for the design team to improve their skills and red…" at bounding box center [470, 210] width 481 height 51
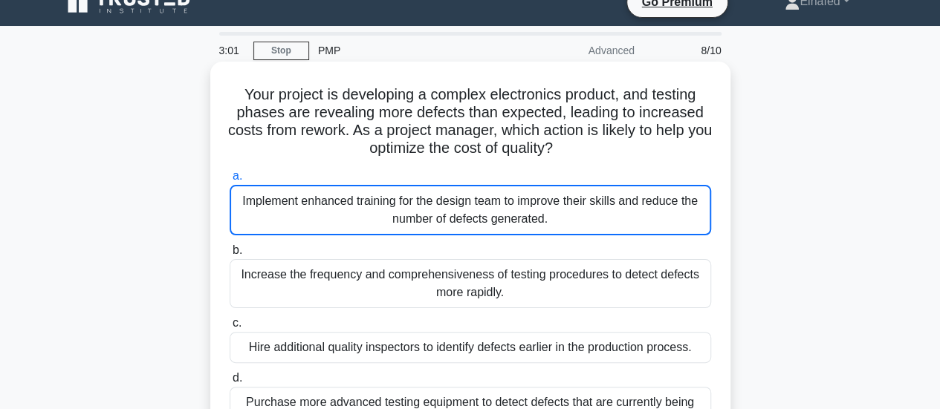
click at [230, 181] on input "a. Implement enhanced training for the design team to improve their skills and …" at bounding box center [230, 177] width 0 height 10
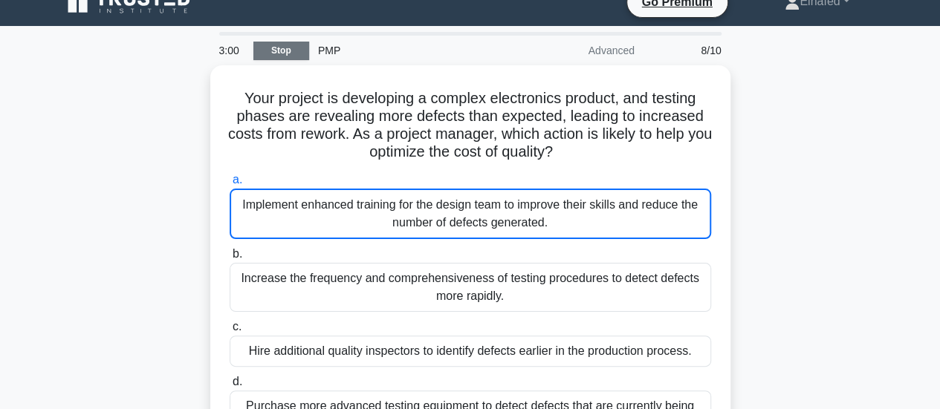
click at [284, 48] on link "Stop" at bounding box center [281, 51] width 56 height 19
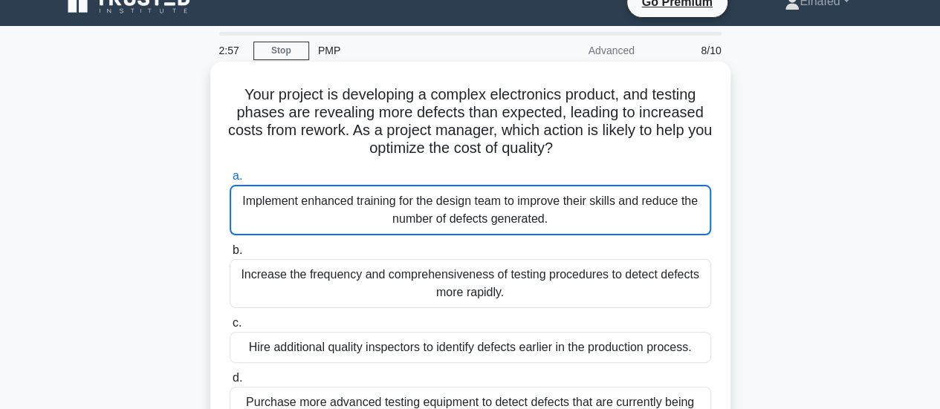
click at [484, 201] on div "Implement enhanced training for the design team to improve their skills and red…" at bounding box center [470, 210] width 481 height 51
click at [230, 181] on input "a. Implement enhanced training for the design team to improve their skills and …" at bounding box center [230, 177] width 0 height 10
click at [477, 204] on div "Implement enhanced training for the design team to improve their skills and red…" at bounding box center [470, 210] width 481 height 51
click at [230, 181] on input "a. Implement enhanced training for the design team to improve their skills and …" at bounding box center [230, 177] width 0 height 10
click at [477, 204] on div "Implement enhanced training for the design team to improve their skills and red…" at bounding box center [470, 210] width 481 height 51
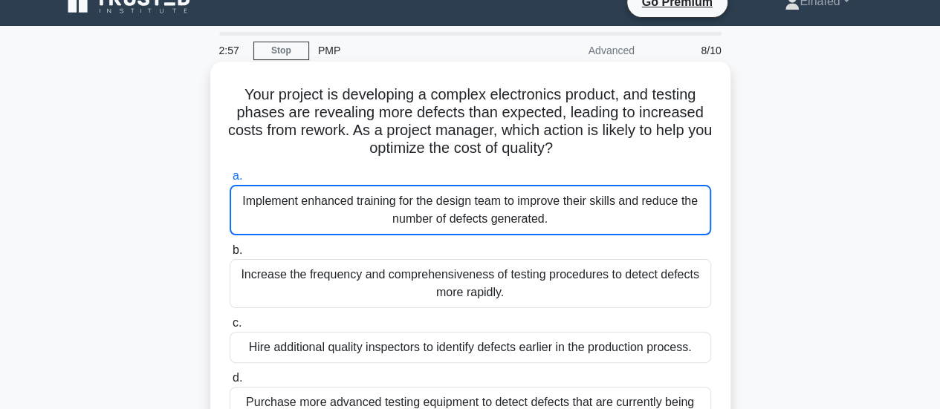
click at [230, 181] on input "a. Implement enhanced training for the design team to improve their skills and …" at bounding box center [230, 177] width 0 height 10
click at [425, 207] on div "Implement enhanced training for the design team to improve their skills and red…" at bounding box center [470, 210] width 481 height 51
click at [230, 181] on input "a. Implement enhanced training for the design team to improve their skills and …" at bounding box center [230, 177] width 0 height 10
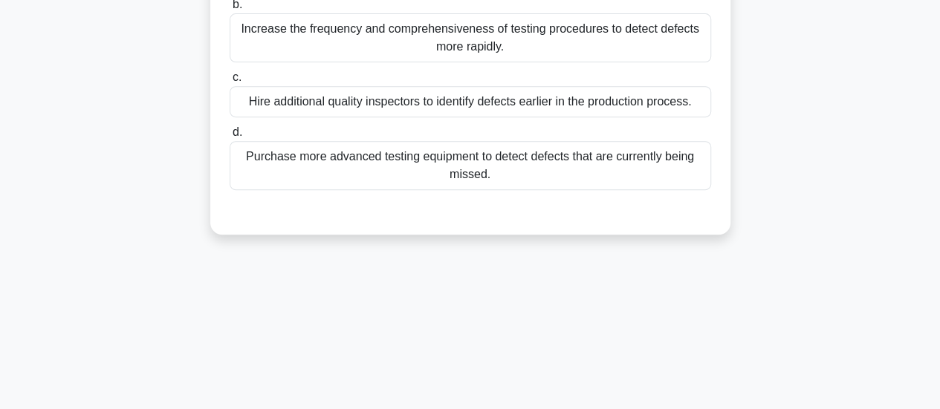
scroll to position [244, 0]
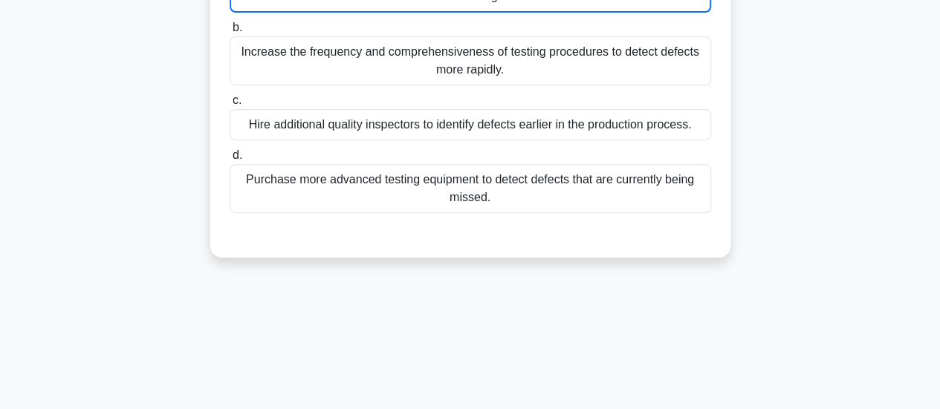
click at [480, 129] on div "Hire additional quality inspectors to identify defects earlier in the productio…" at bounding box center [470, 124] width 481 height 31
click at [230, 105] on input "c. Hire additional quality inspectors to identify defects earlier in the produc…" at bounding box center [230, 101] width 0 height 10
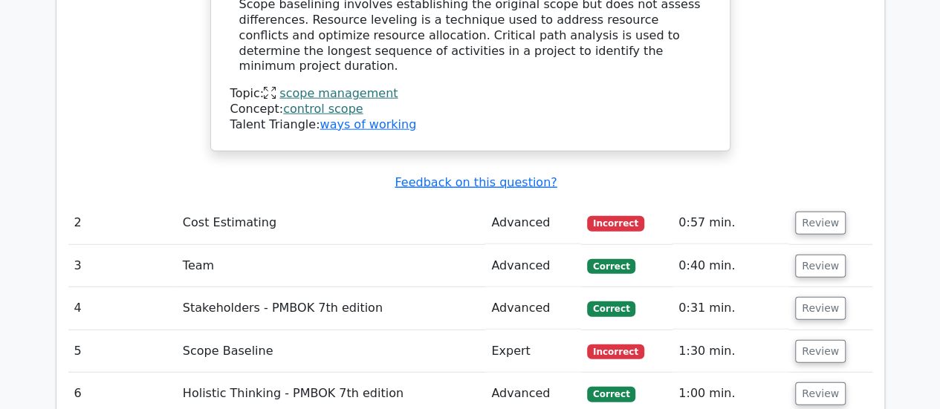
scroll to position [1709, 0]
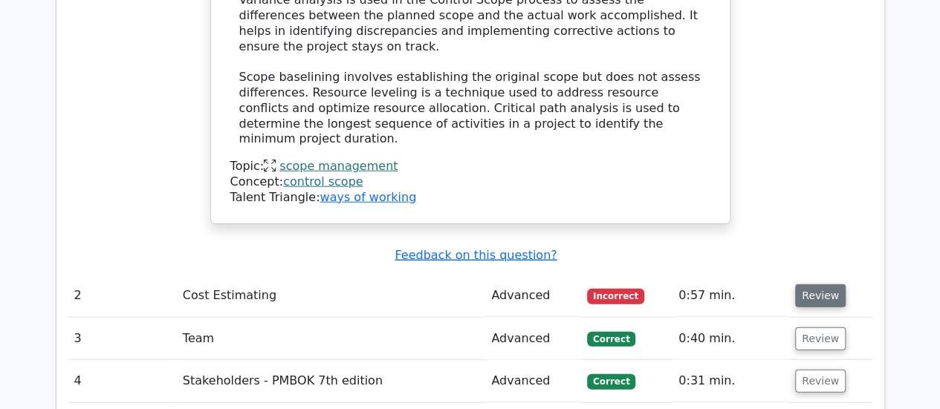
click at [816, 285] on button "Review" at bounding box center [820, 296] width 51 height 23
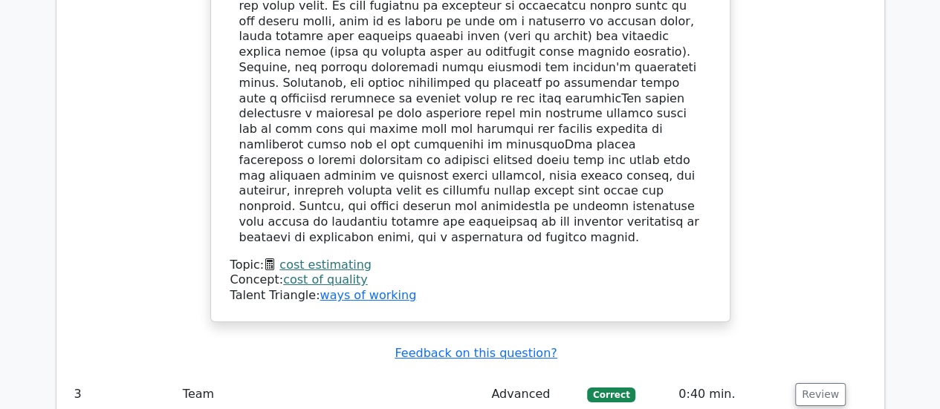
scroll to position [2526, 0]
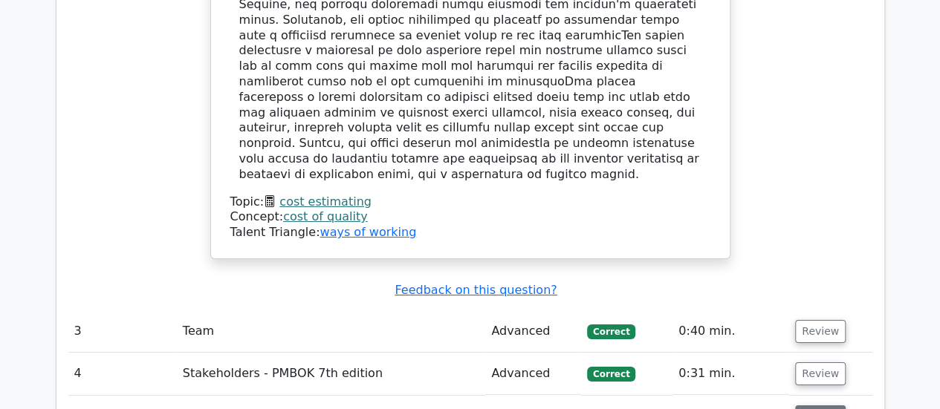
click at [815, 406] on button "Review" at bounding box center [820, 417] width 51 height 23
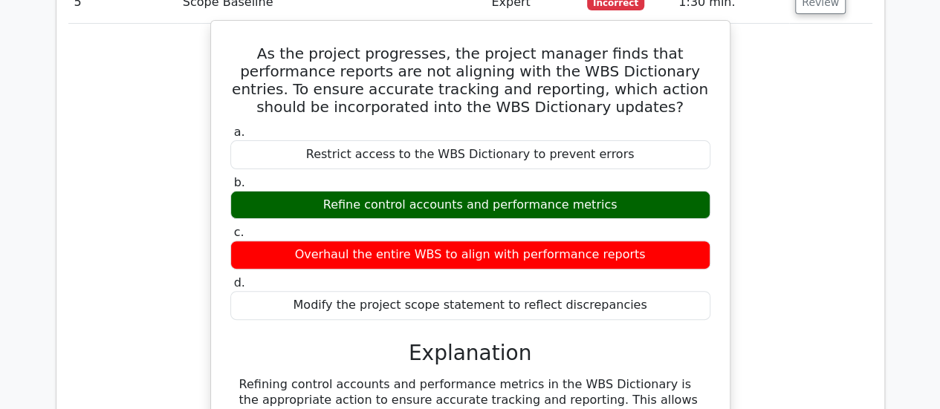
scroll to position [2897, 0]
